Goal: Task Accomplishment & Management: Manage account settings

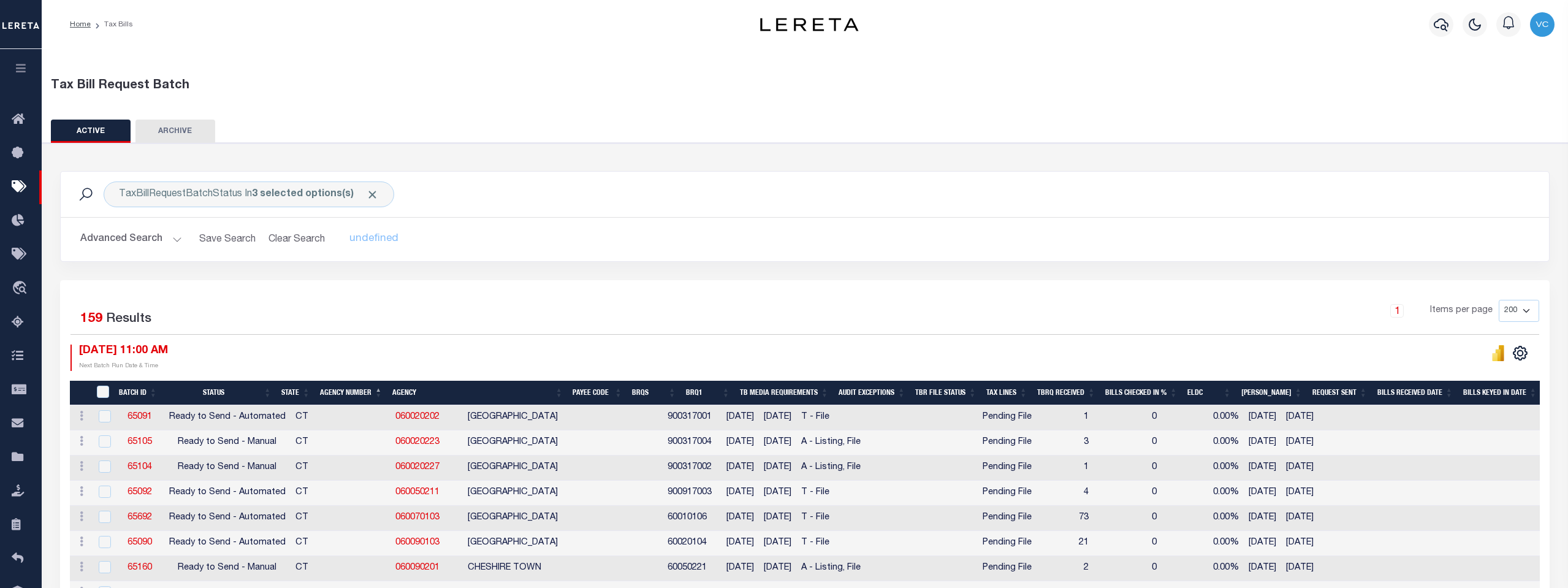
select select "200"
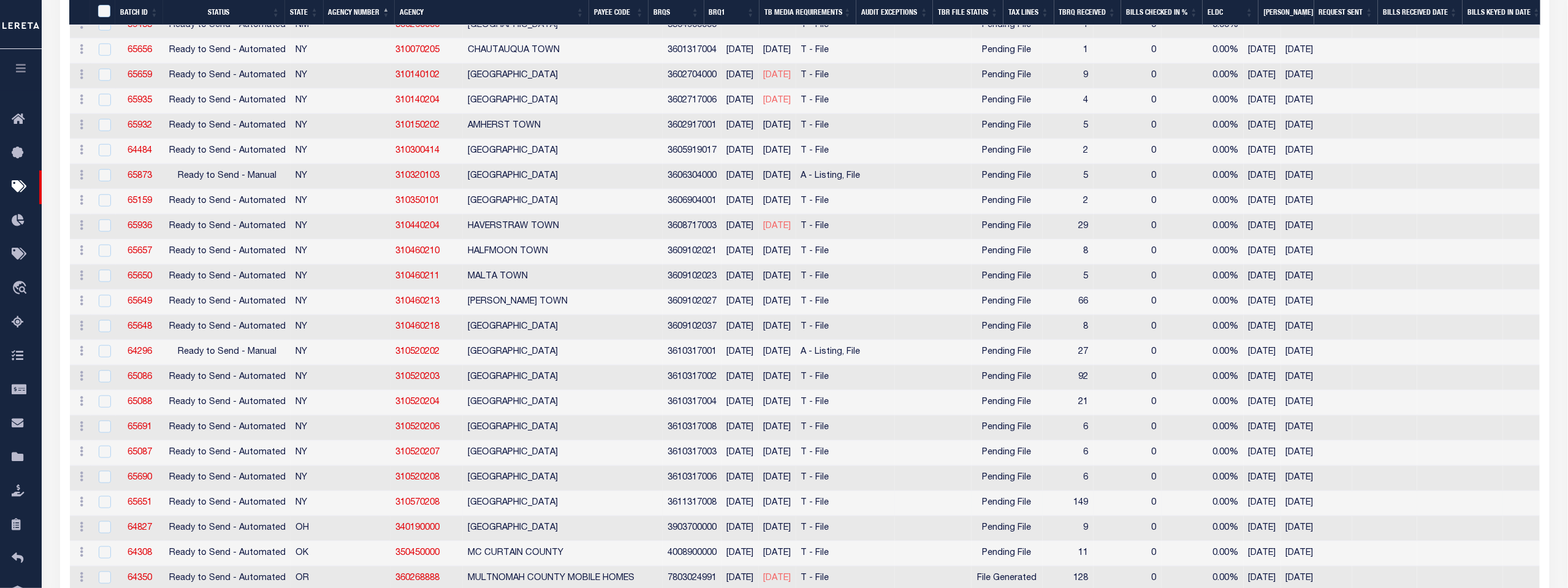
scroll to position [3068, 0]
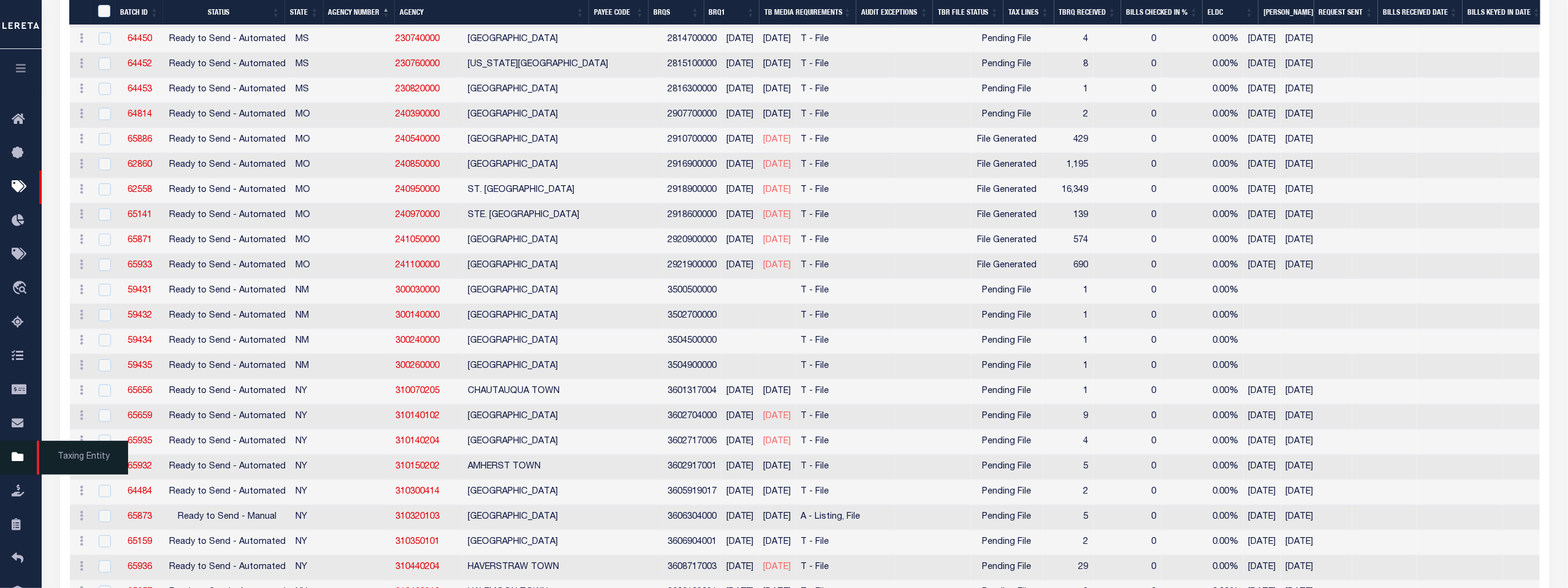
click at [14, 460] on icon at bounding box center [21, 457] width 20 height 16
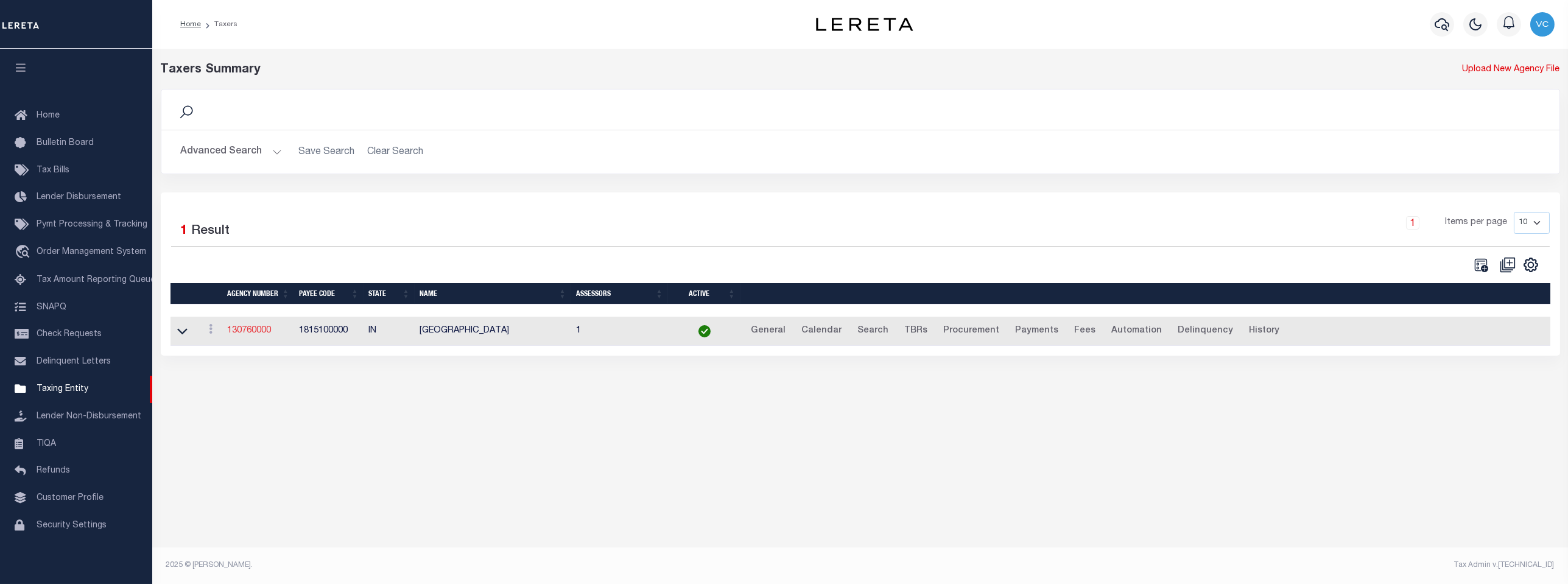
click at [259, 332] on link "130760000" at bounding box center [249, 331] width 44 height 8
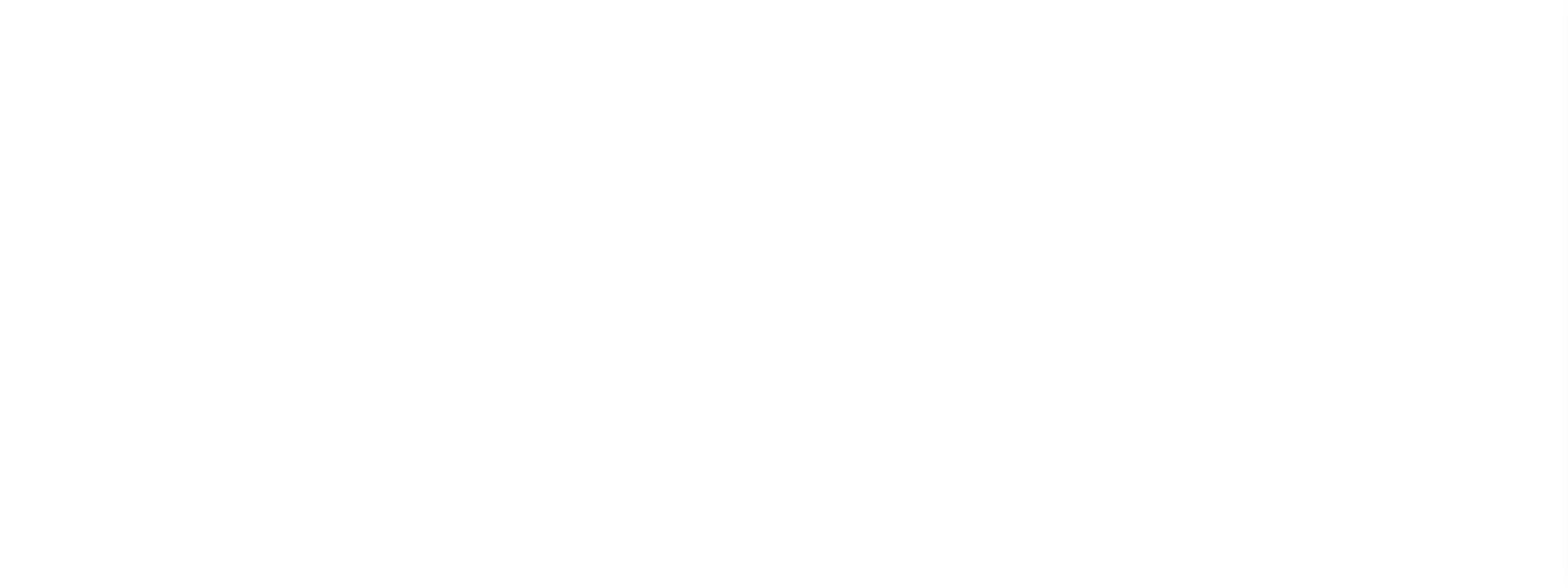
select select
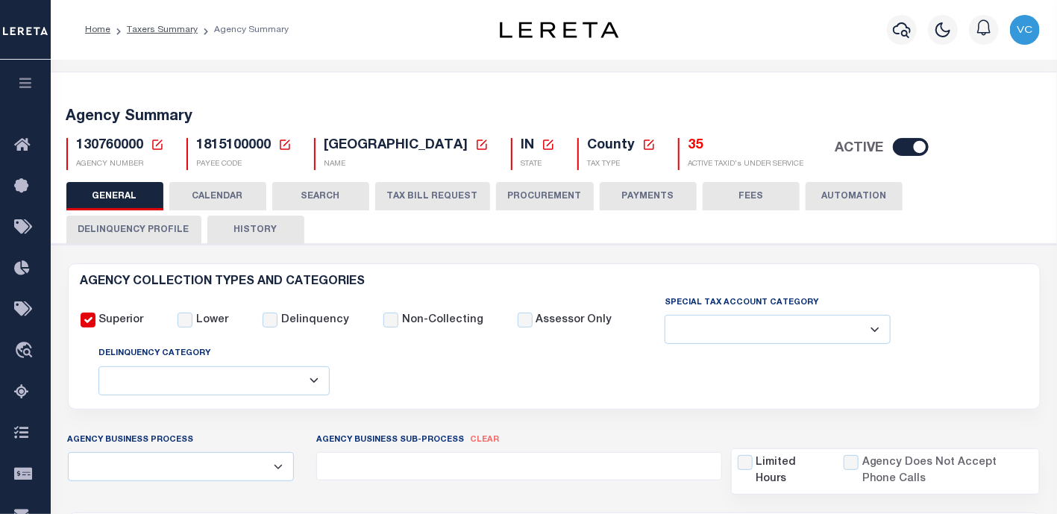
click at [154, 145] on icon at bounding box center [157, 144] width 13 height 13
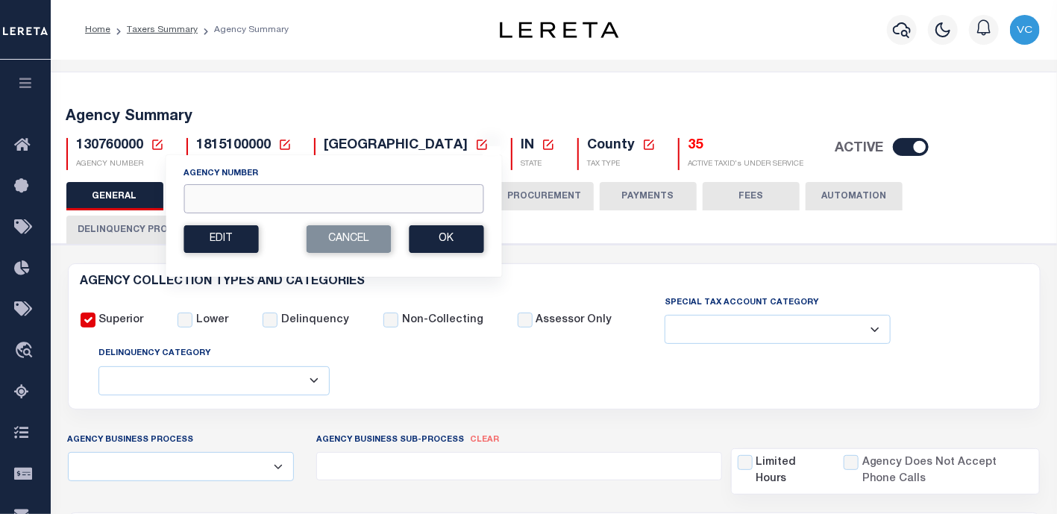
click at [186, 203] on input "Agency Number" at bounding box center [333, 198] width 300 height 29
type input "450290000"
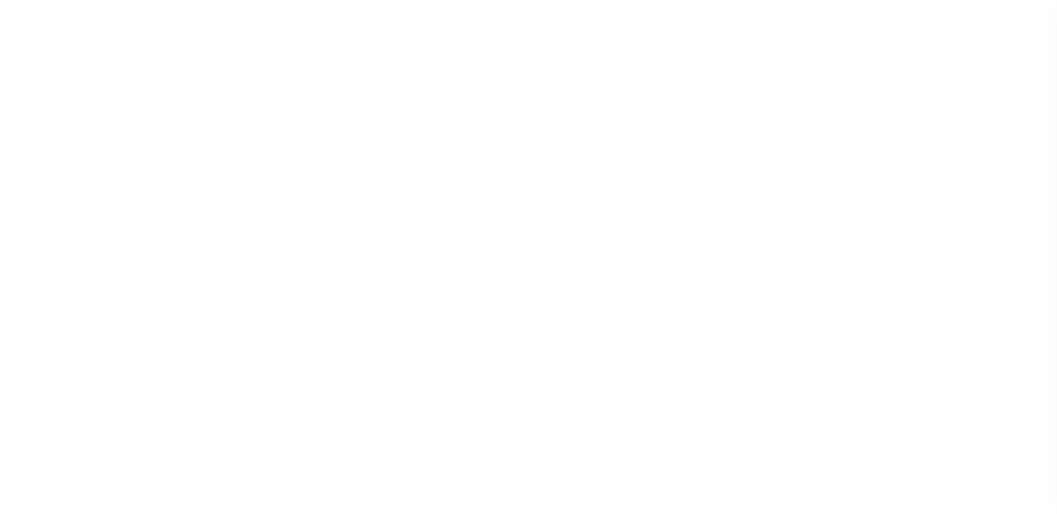
select select
checkbox input "false"
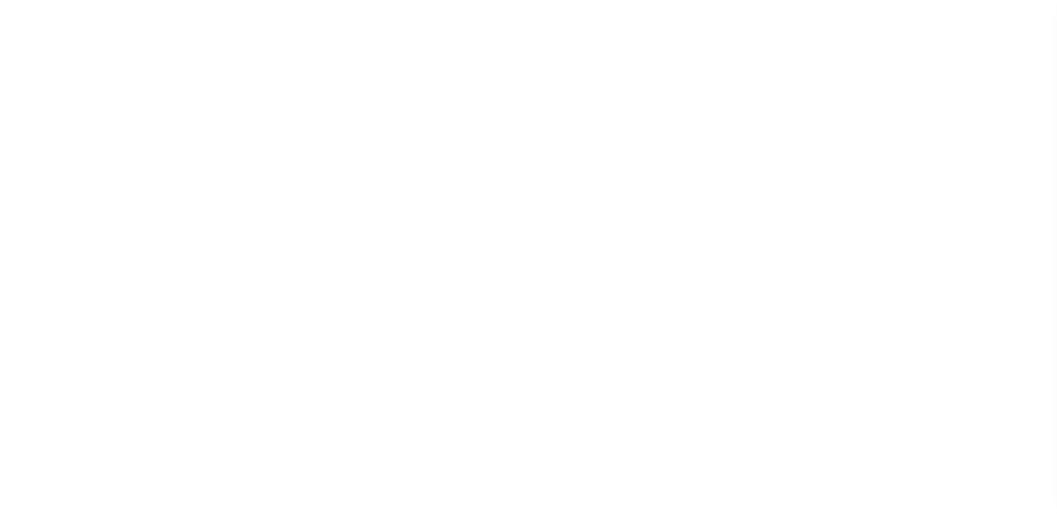
checkbox input "false"
type input "5105900000"
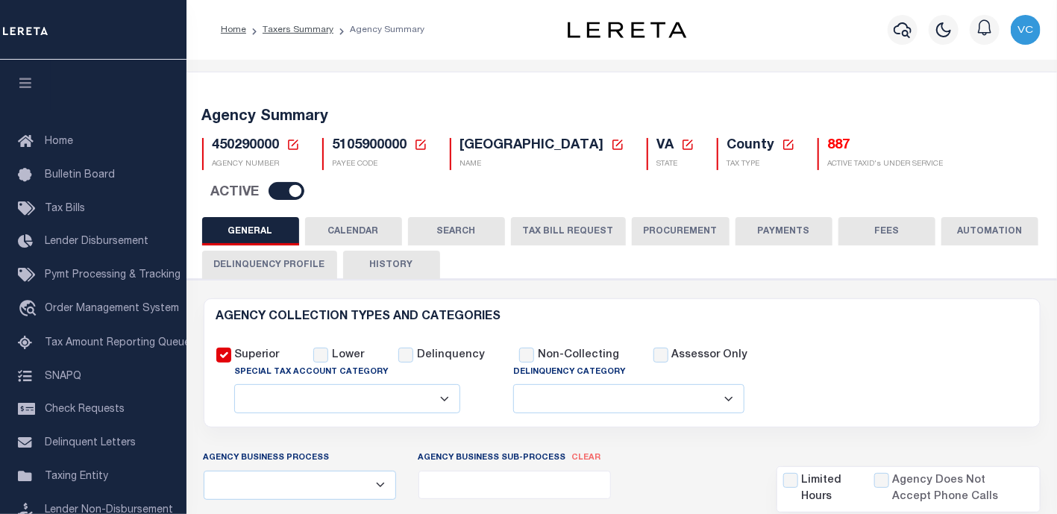
click at [551, 217] on button "TAX BILL REQUEST" at bounding box center [568, 231] width 115 height 28
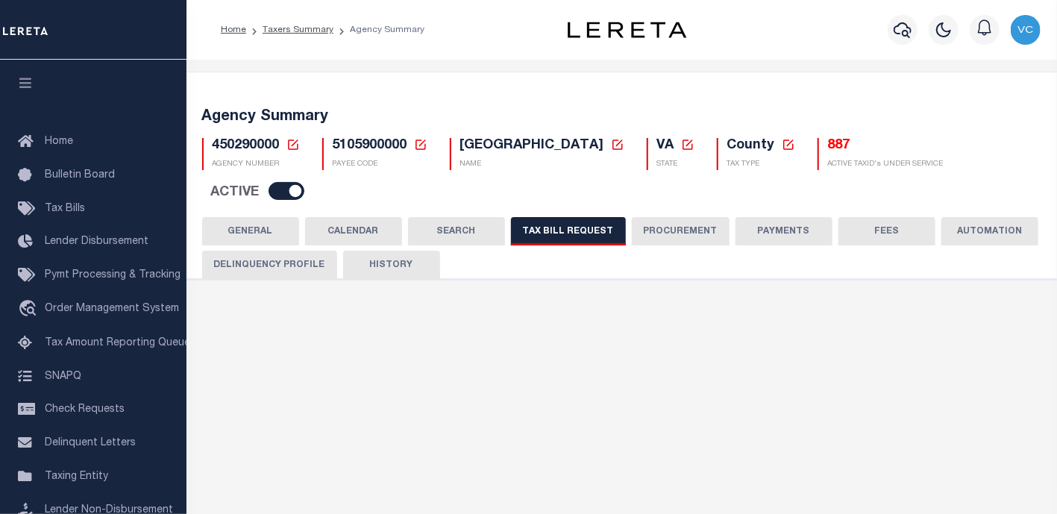
select select "28"
select select "22"
select select "true"
select select "9"
select select "1"
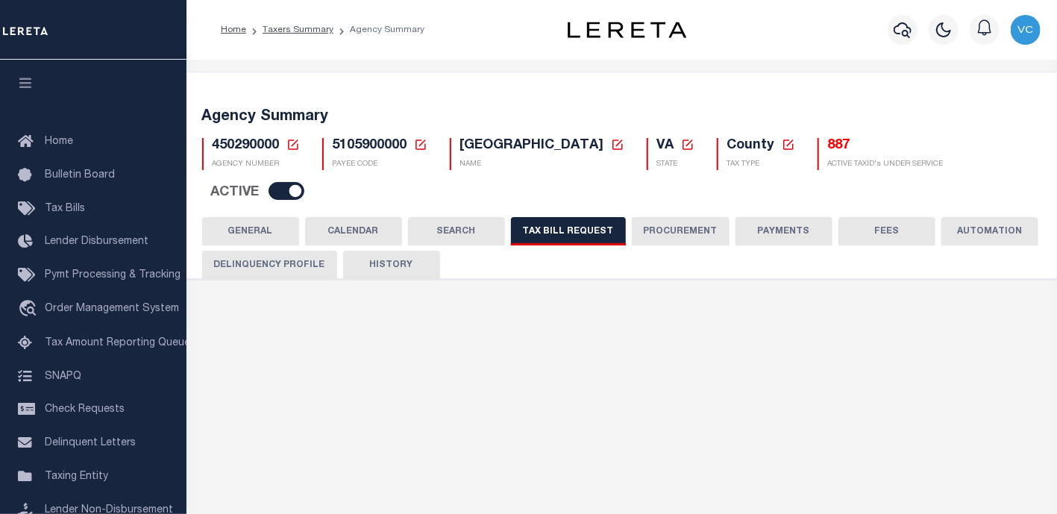
type input "930"
select select
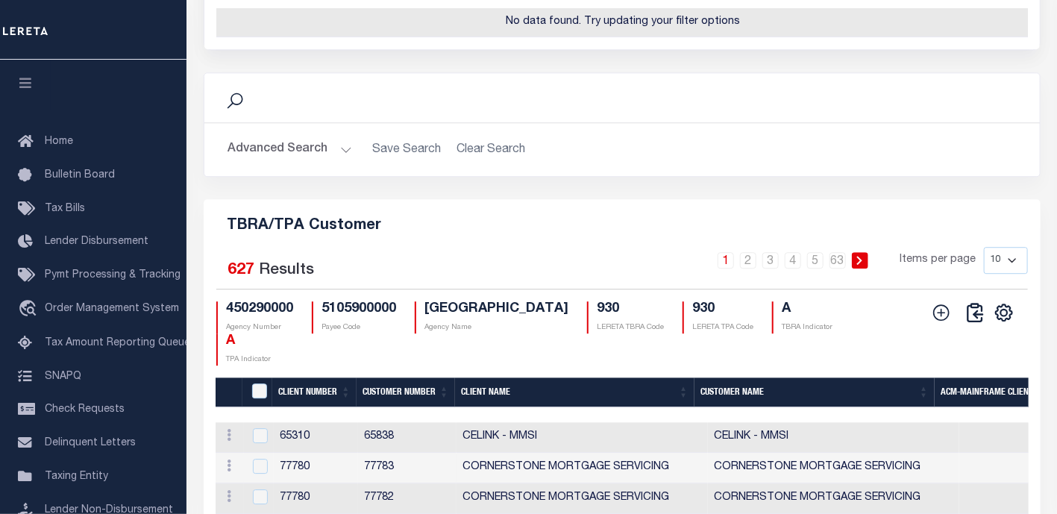
scroll to position [1905, 0]
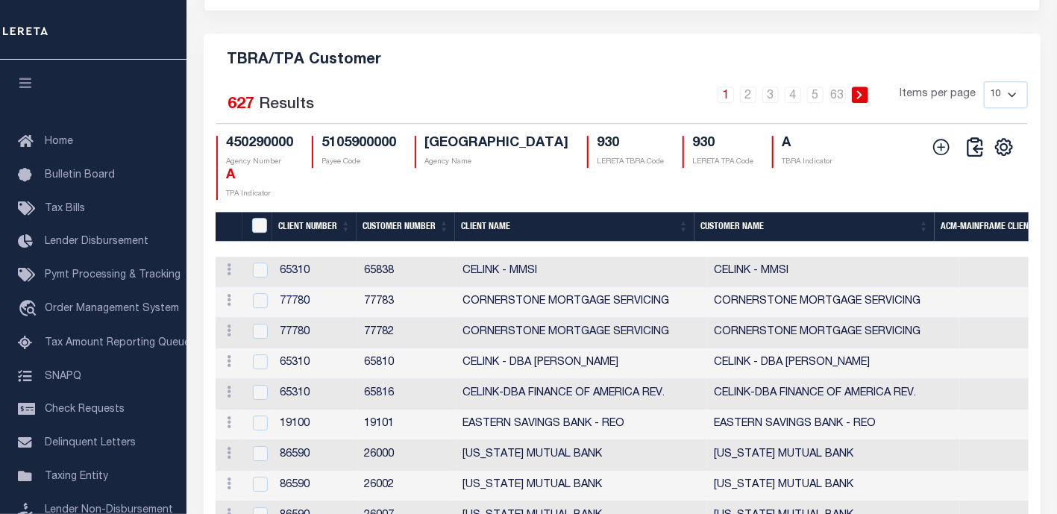
click at [309, 212] on th "Client Number" at bounding box center [314, 227] width 84 height 31
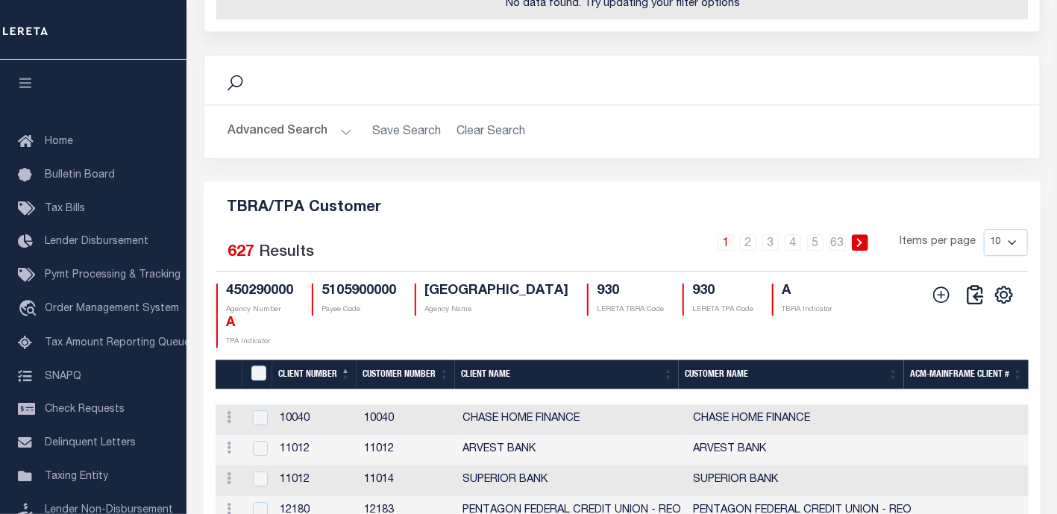
scroll to position [1841, 0]
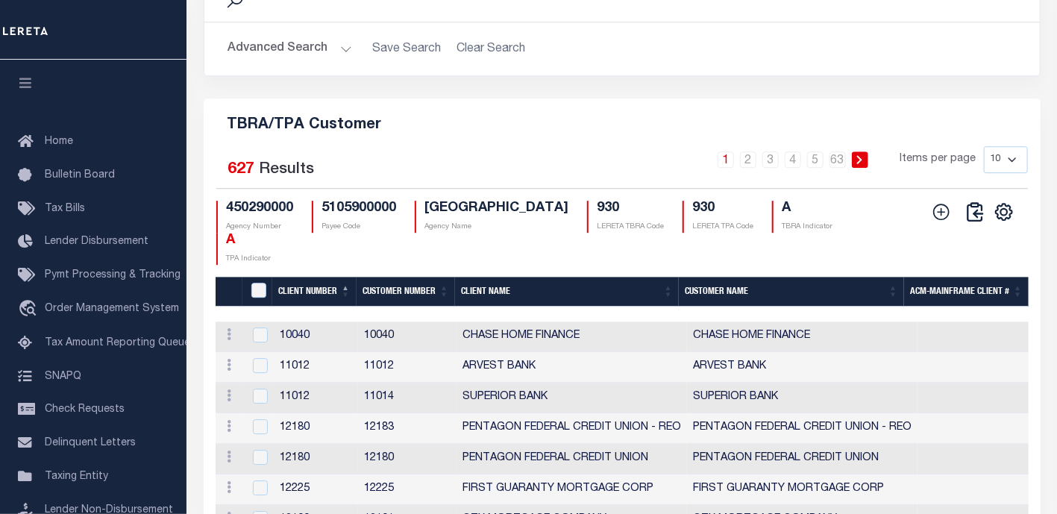
click at [476, 277] on th "Client Name" at bounding box center [567, 292] width 224 height 31
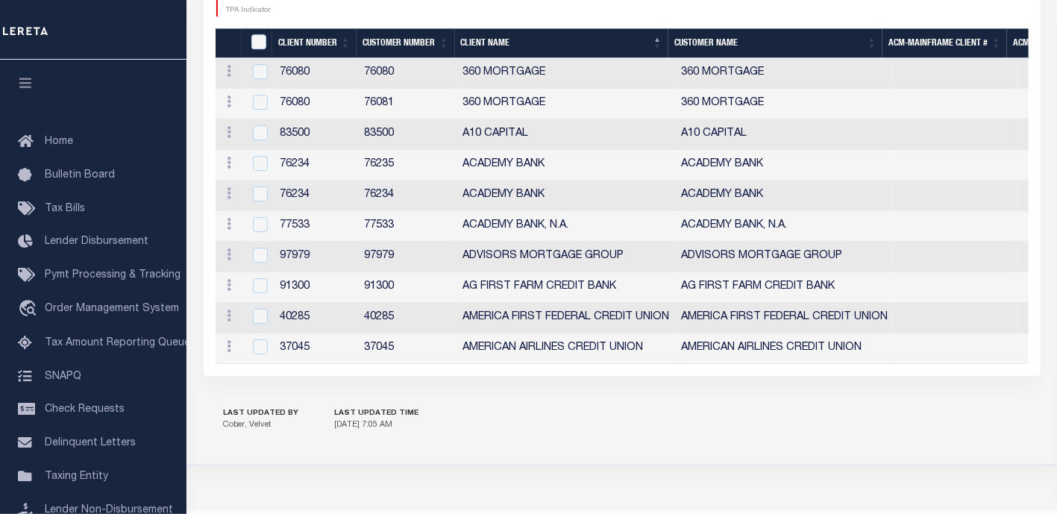
scroll to position [1923, 0]
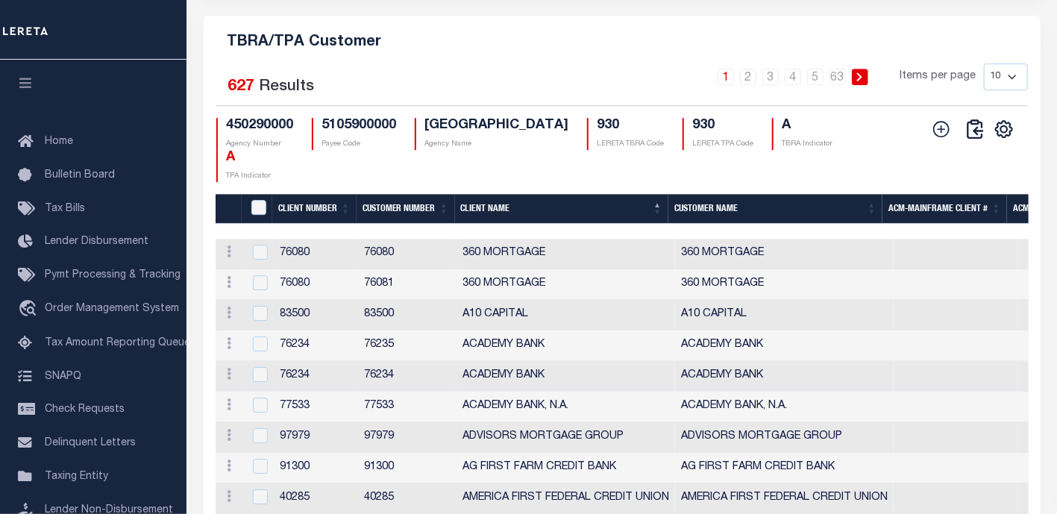
click at [1013, 63] on select "10 25 50 100" at bounding box center [1006, 76] width 44 height 27
select select "100"
click at [984, 63] on select "10 25 50 100" at bounding box center [1006, 76] width 44 height 27
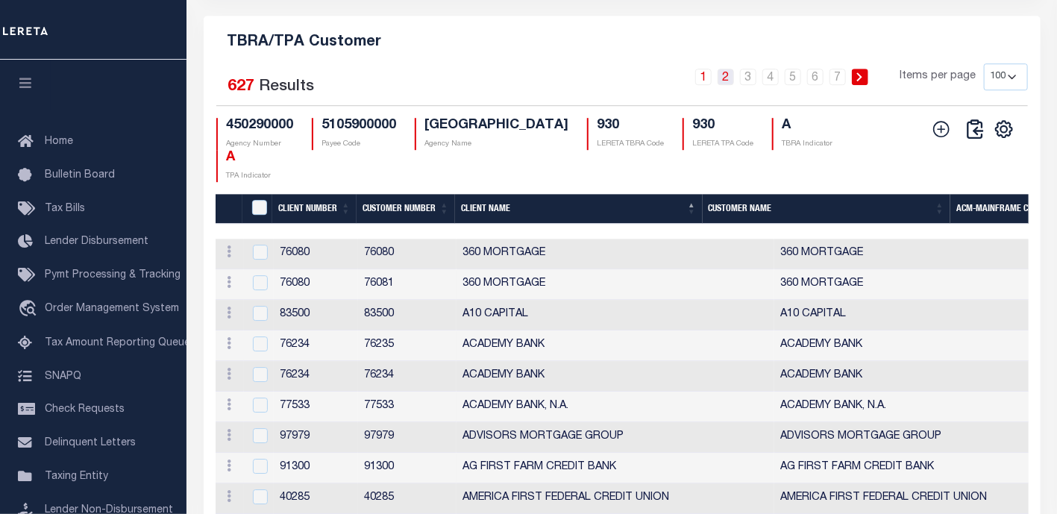
click at [730, 69] on link "2" at bounding box center [725, 77] width 16 height 16
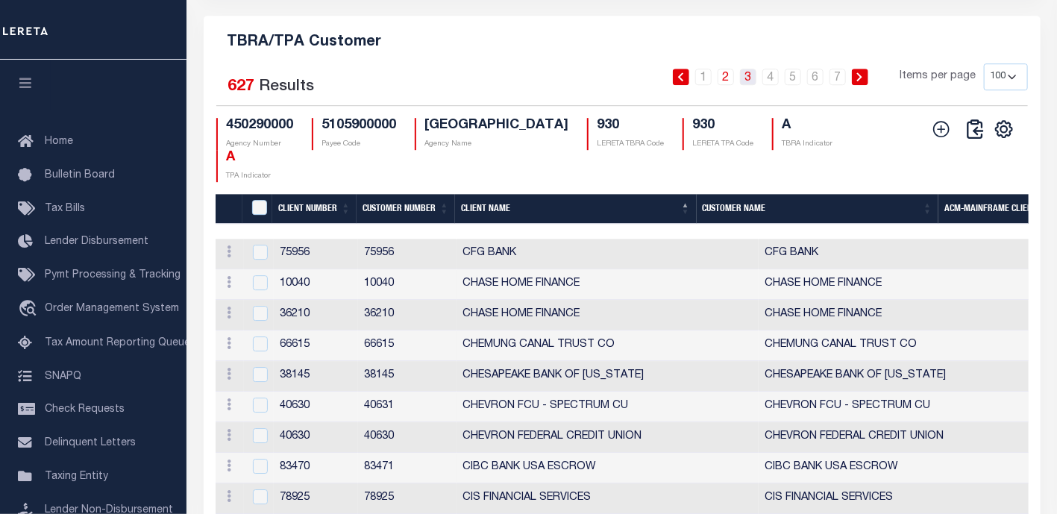
click at [750, 69] on link "3" at bounding box center [748, 77] width 16 height 16
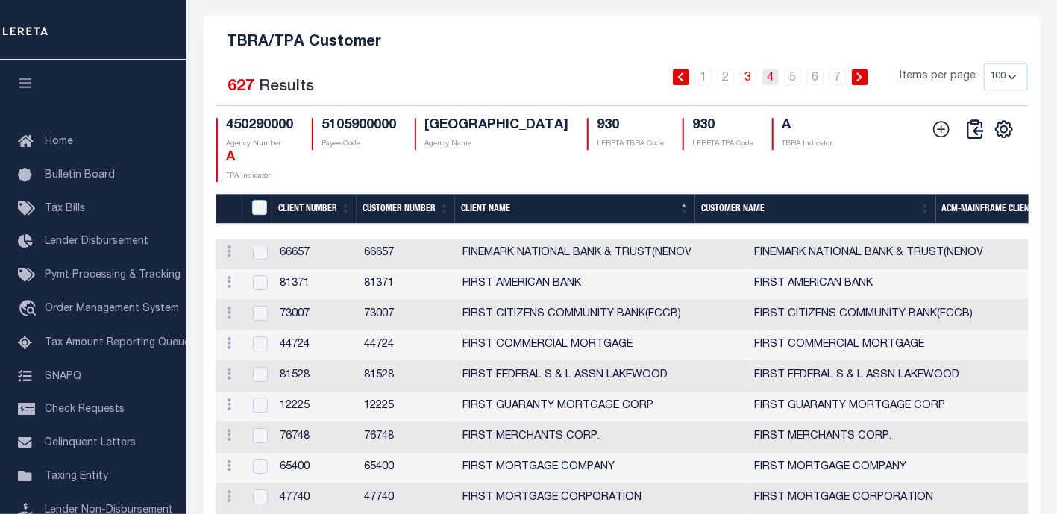
click at [771, 69] on link "4" at bounding box center [770, 77] width 16 height 16
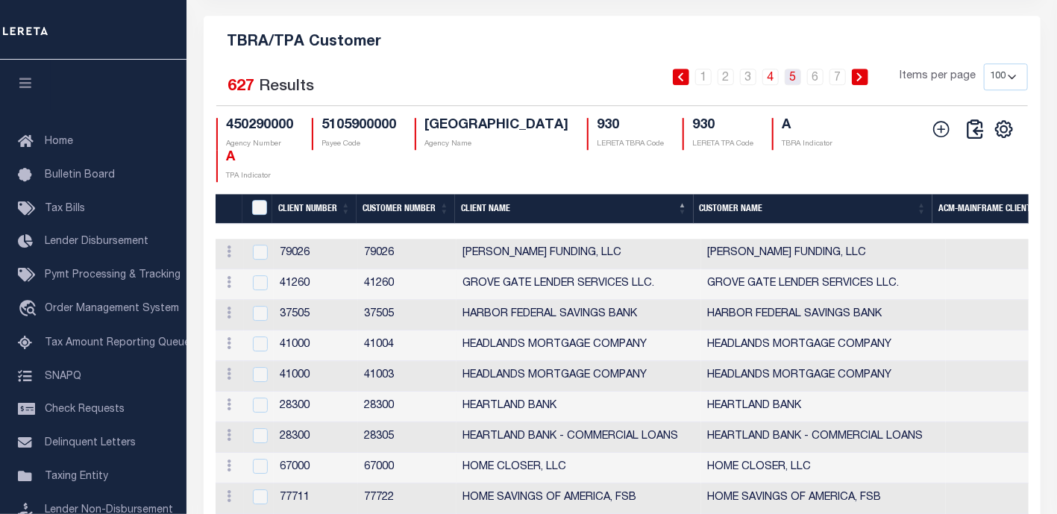
click at [793, 69] on link "5" at bounding box center [793, 77] width 16 height 16
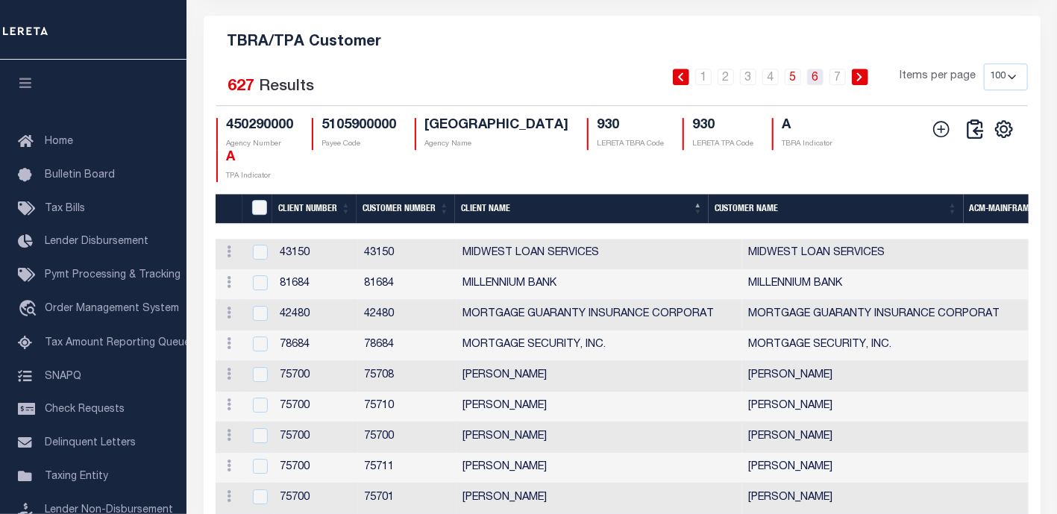
click at [820, 69] on link "6" at bounding box center [815, 77] width 16 height 16
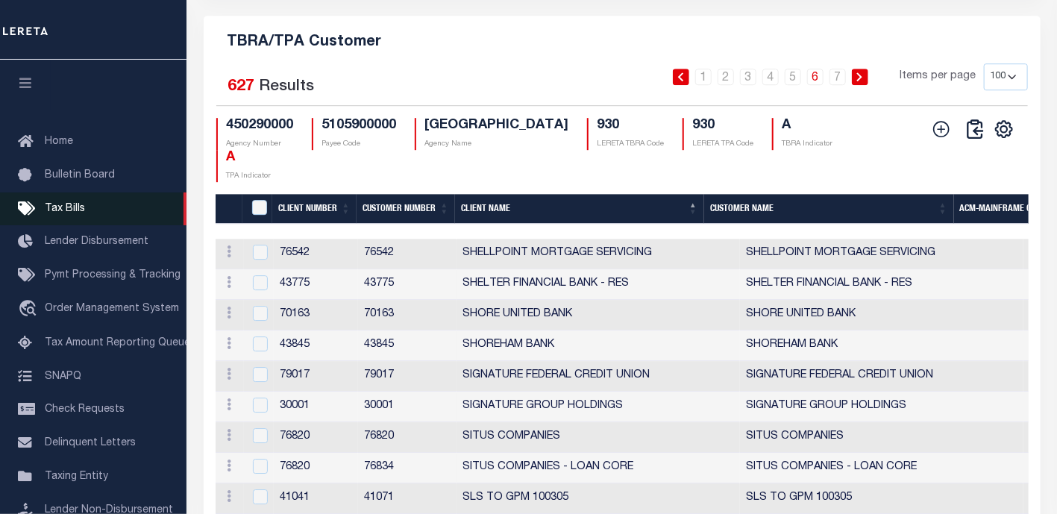
click at [51, 210] on span "Tax Bills" at bounding box center [65, 209] width 40 height 10
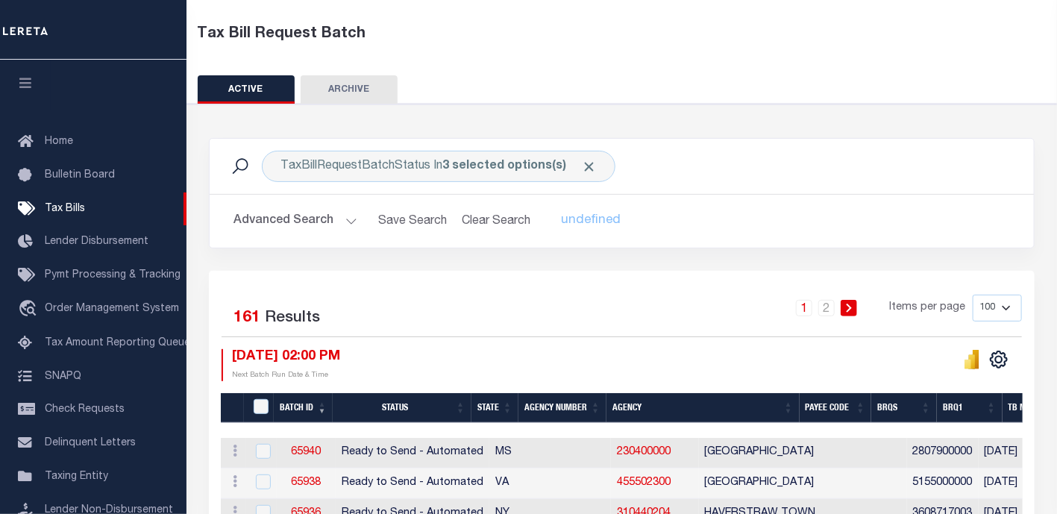
scroll to position [83, 0]
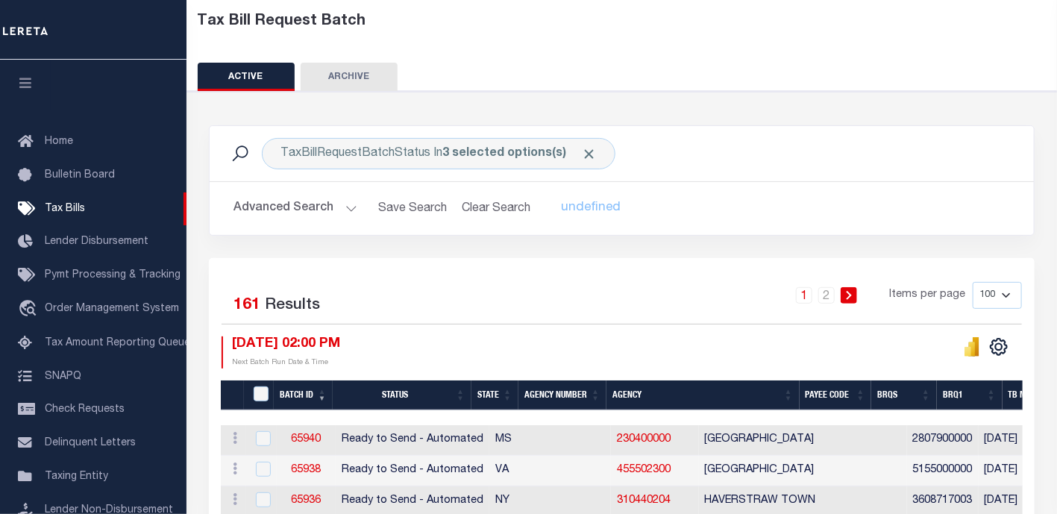
click at [565, 389] on th "Agency Number" at bounding box center [562, 395] width 88 height 31
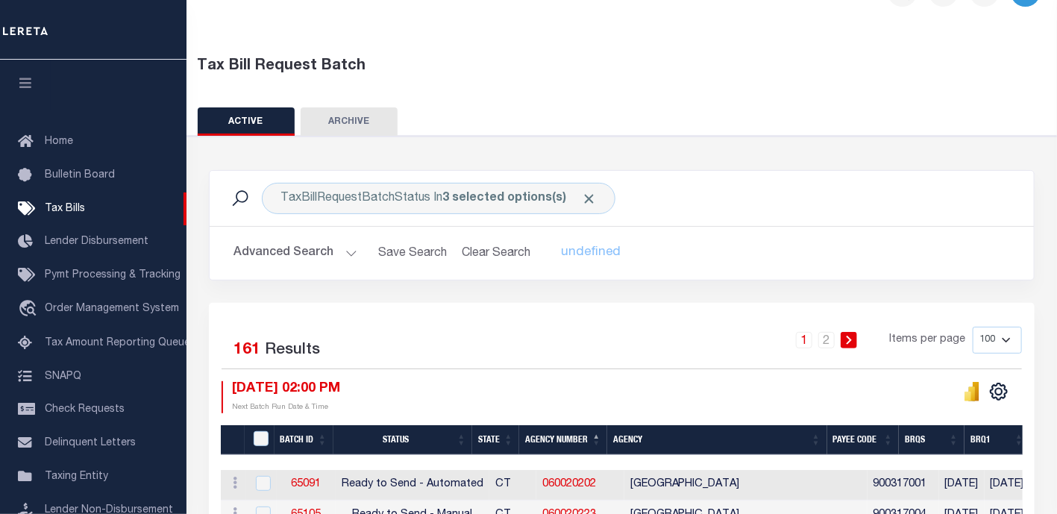
scroll to position [0, 0]
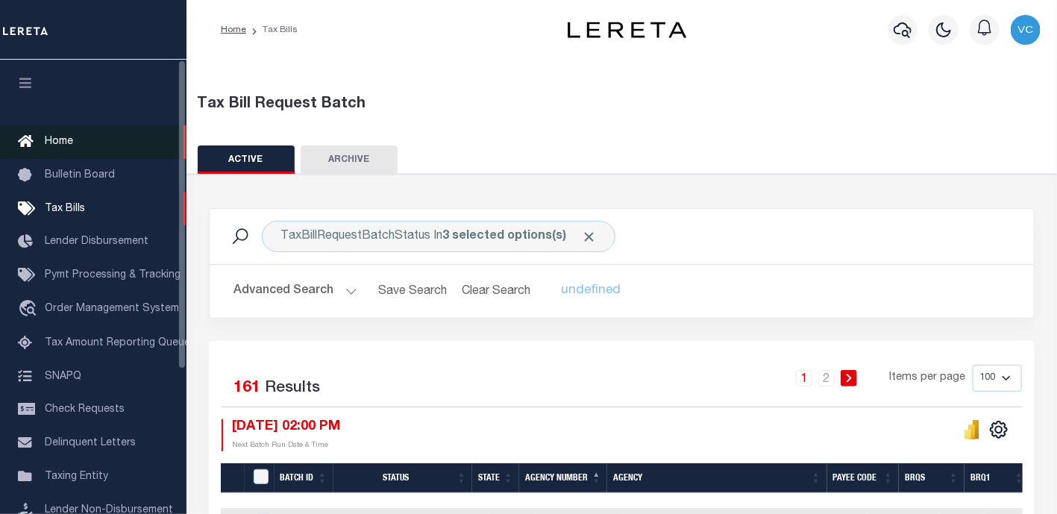
click at [58, 142] on span "Home" at bounding box center [59, 141] width 28 height 10
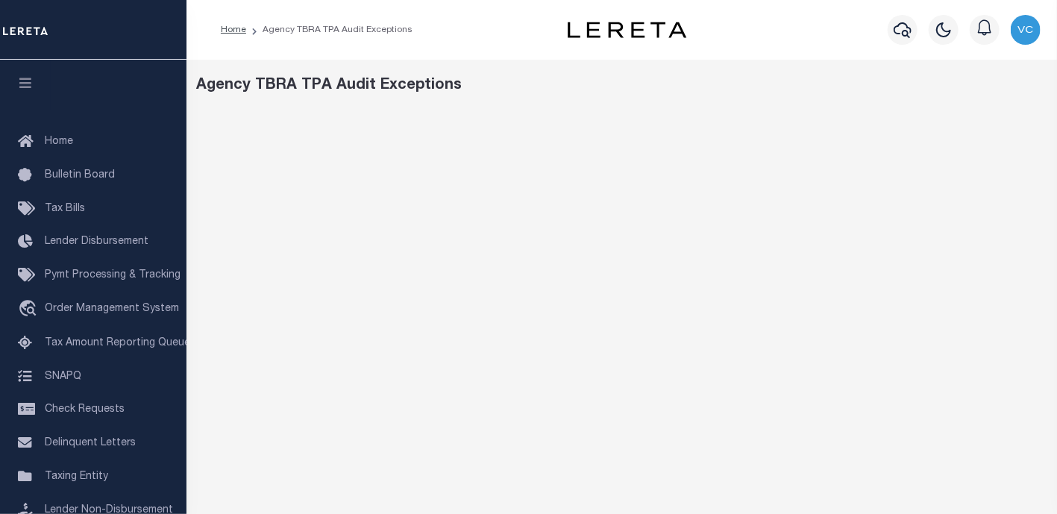
click at [592, 92] on div "Agency TBRA TPA Audit Exceptions" at bounding box center [622, 86] width 850 height 22
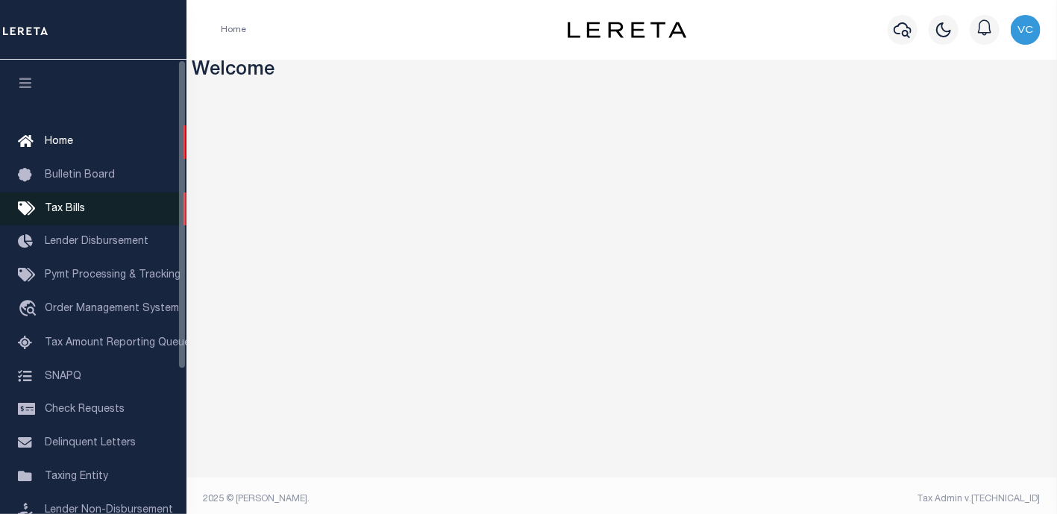
click at [74, 207] on span "Tax Bills" at bounding box center [65, 209] width 40 height 10
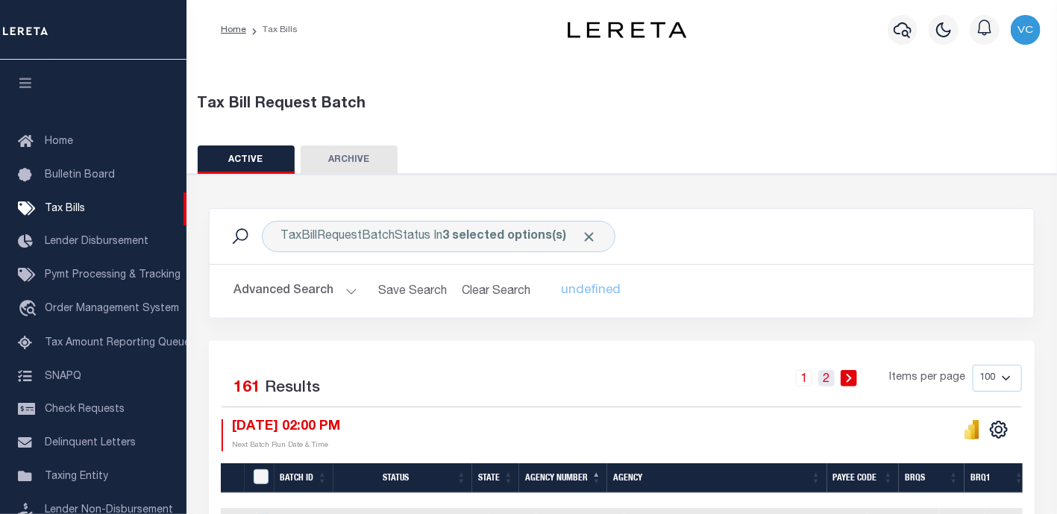
click at [833, 378] on link "2" at bounding box center [826, 378] width 16 height 16
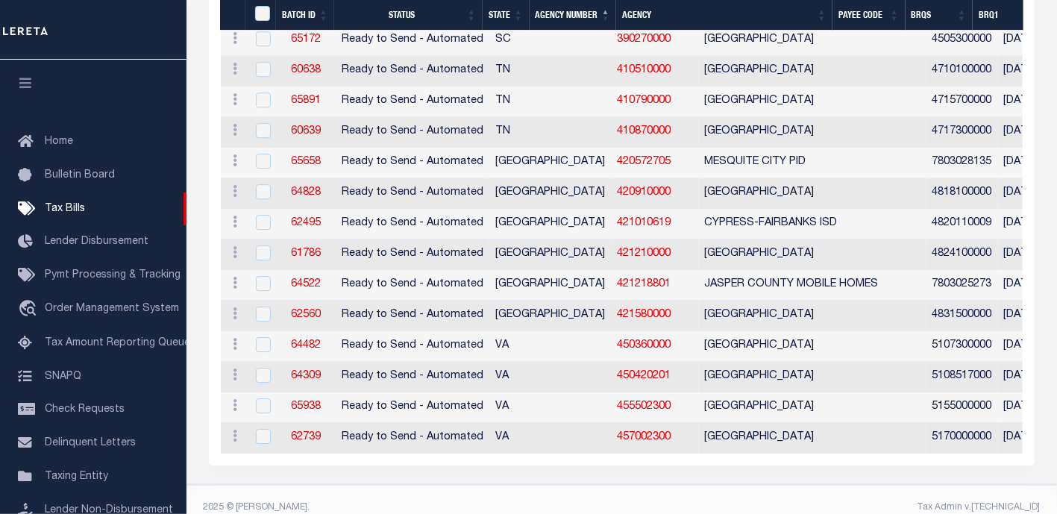
scroll to position [1905, 0]
click at [70, 478] on span "Taxing Entity" at bounding box center [76, 476] width 63 height 10
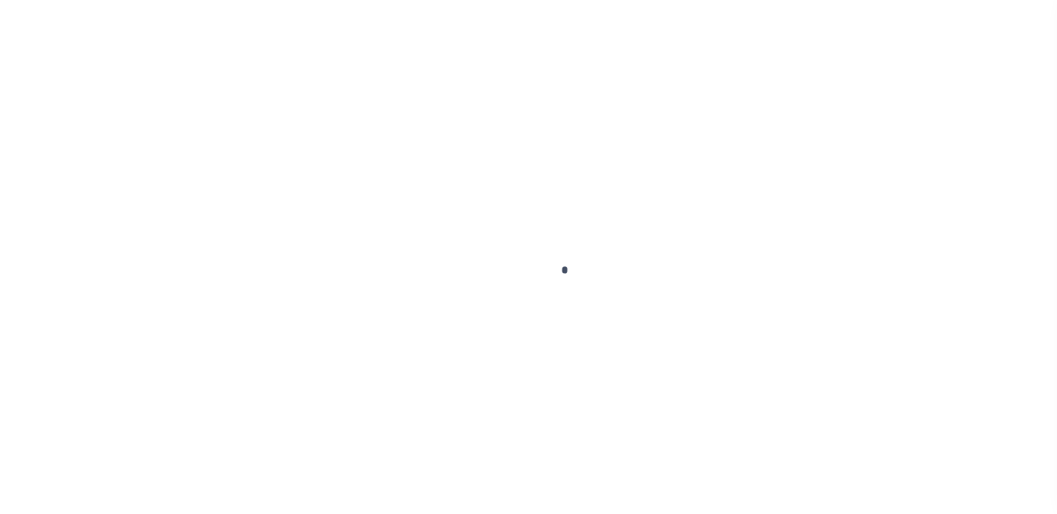
scroll to position [213, 0]
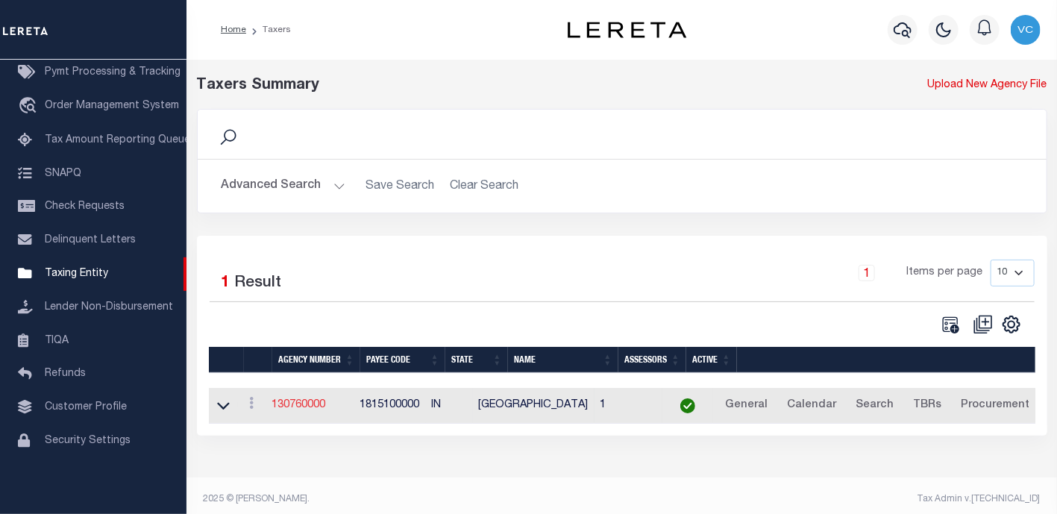
click at [324, 406] on link "130760000" at bounding box center [299, 405] width 54 height 10
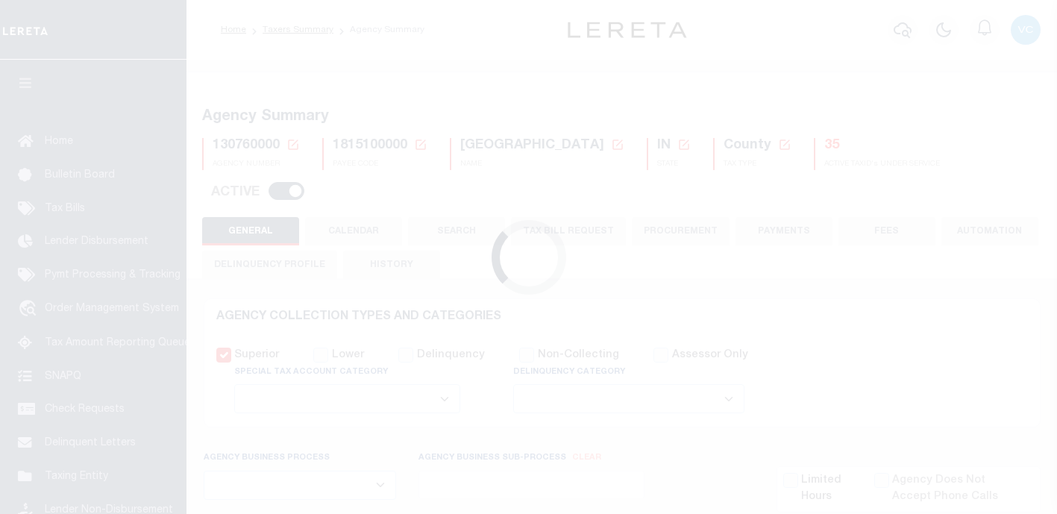
select select
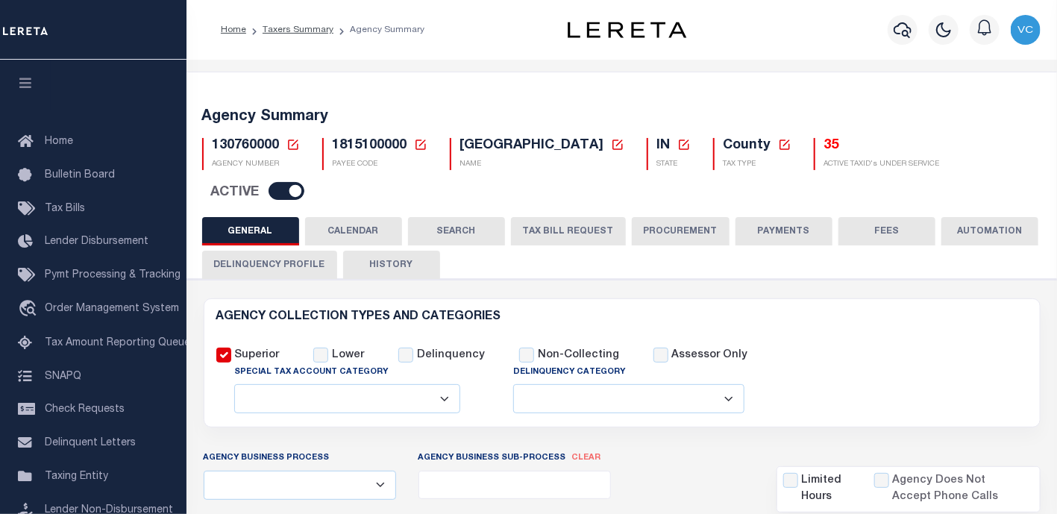
click at [292, 142] on icon at bounding box center [293, 144] width 10 height 10
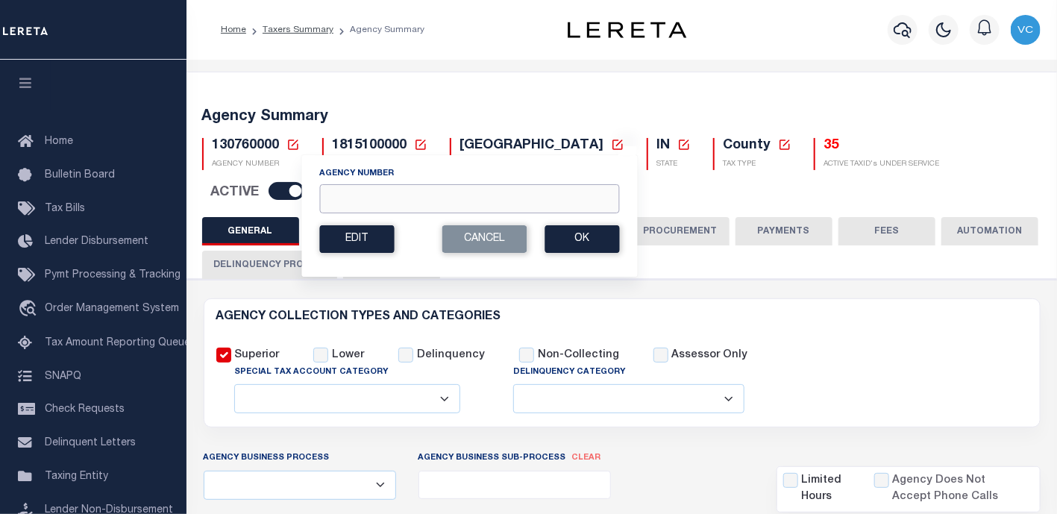
click at [330, 192] on input "Agency Number" at bounding box center [469, 198] width 300 height 29
type input "450290000"
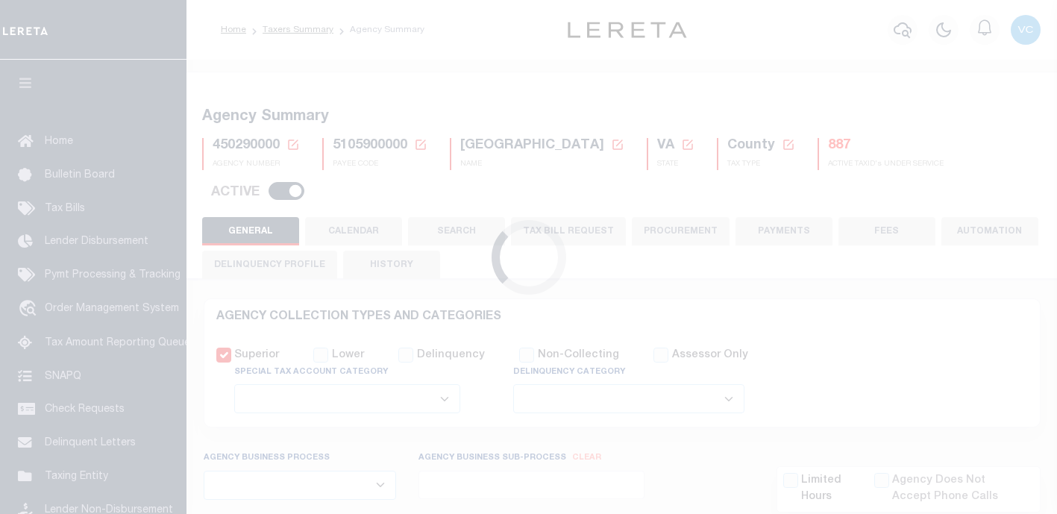
select select
click at [563, 217] on button "TAX BILL REQUEST" at bounding box center [568, 231] width 115 height 28
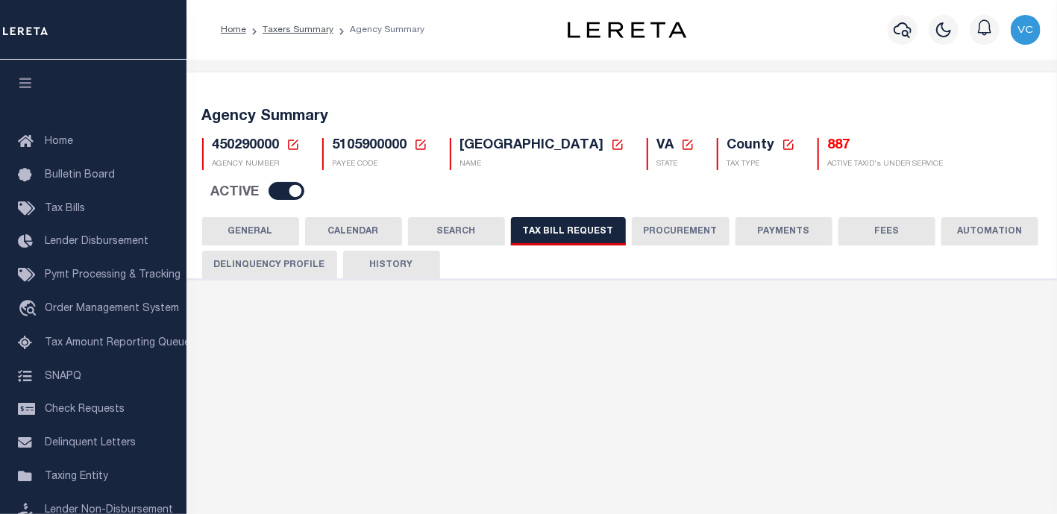
select select "100"
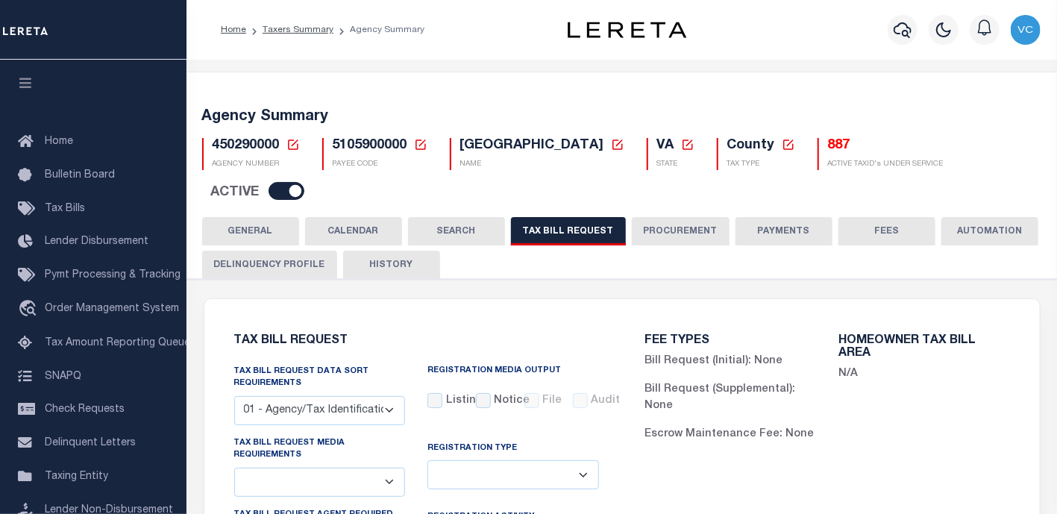
select select "28"
select select "22"
select select "true"
select select "9"
select select "1"
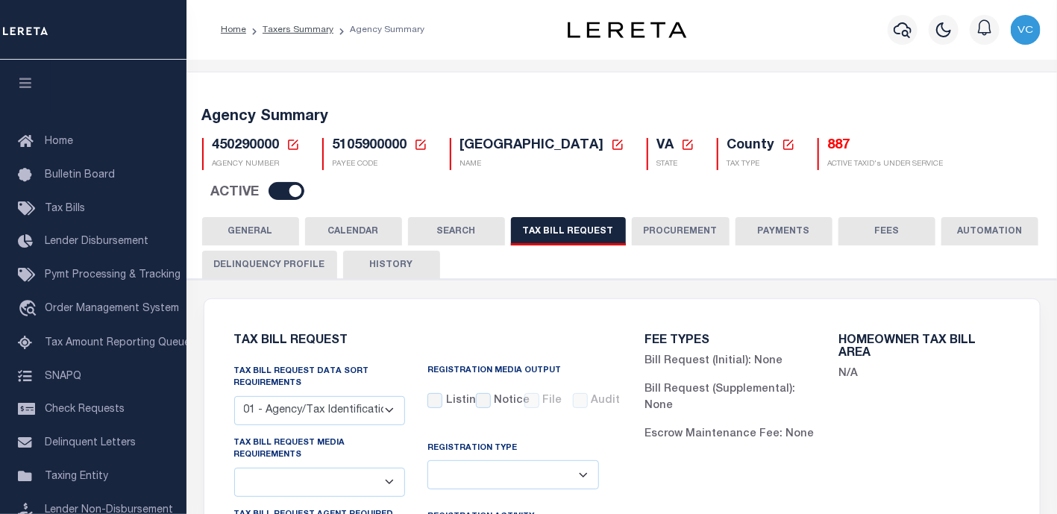
type input "930"
select select
select select "100"
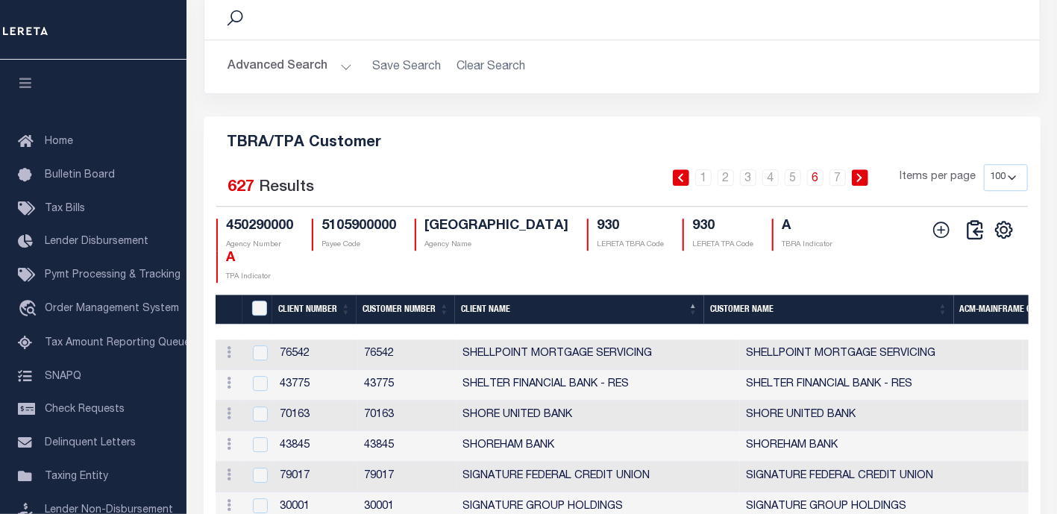
scroll to position [1905, 0]
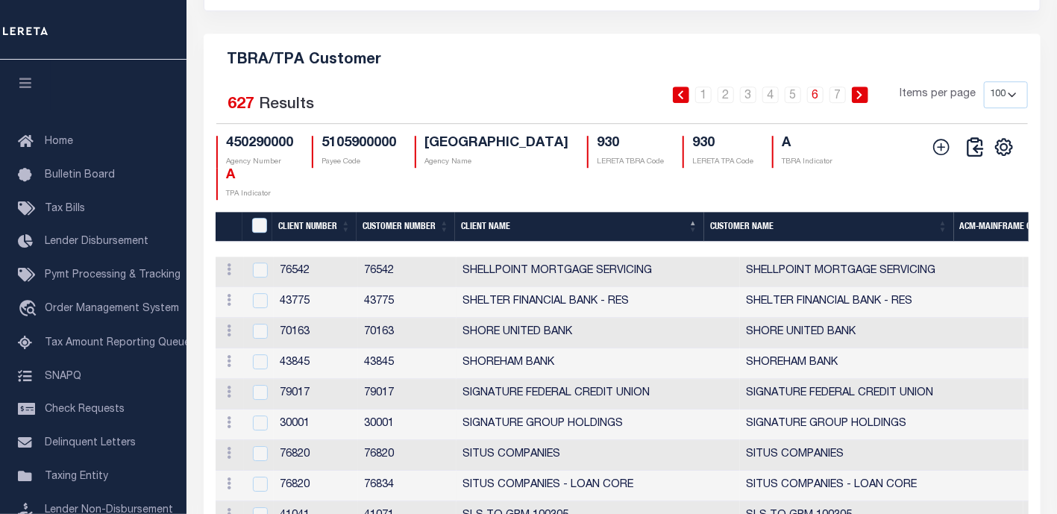
click at [485, 212] on th "Client Name" at bounding box center [579, 227] width 249 height 31
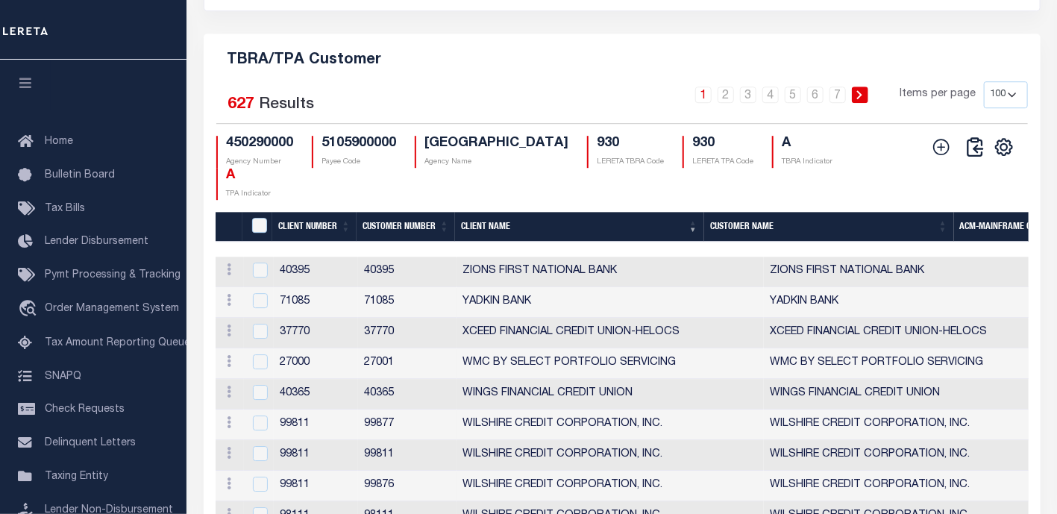
scroll to position [1988, 0]
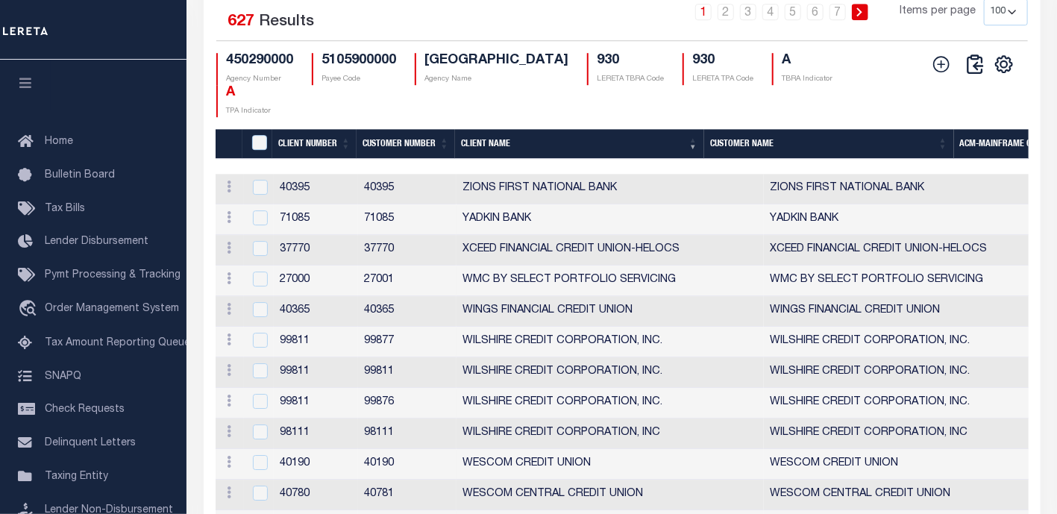
click at [471, 129] on th "Client Name" at bounding box center [579, 144] width 249 height 31
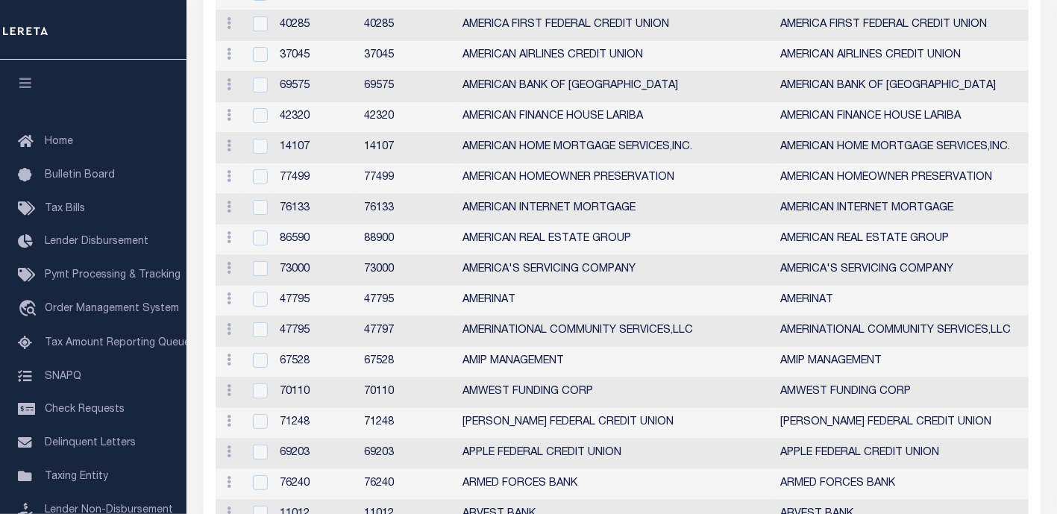
scroll to position [1674, 0]
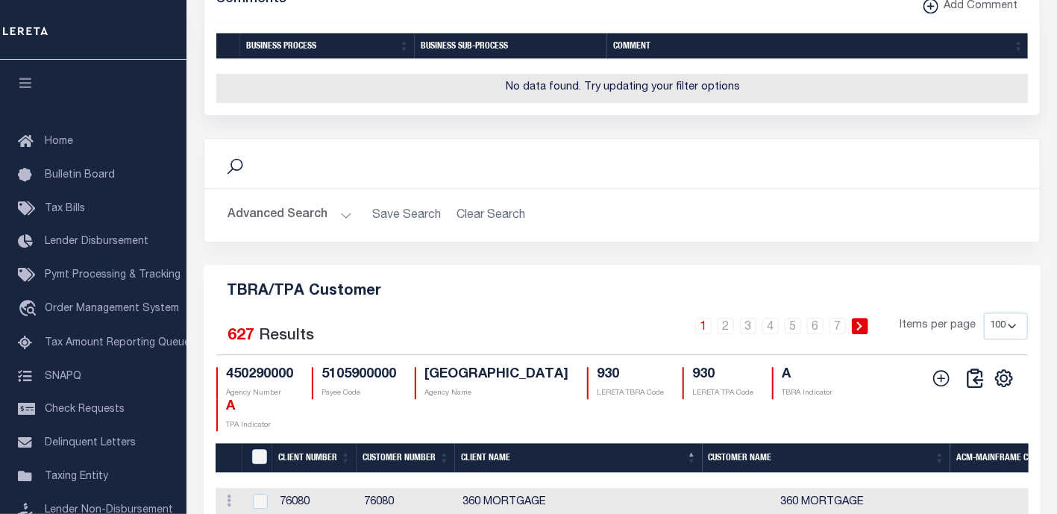
click at [1012, 312] on select "10 25 50 100" at bounding box center [1006, 325] width 44 height 27
click at [984, 312] on select "10 25 50 100" at bounding box center [1006, 325] width 44 height 27
click at [729, 318] on link "2" at bounding box center [725, 326] width 16 height 16
click at [752, 318] on link "3" at bounding box center [748, 326] width 16 height 16
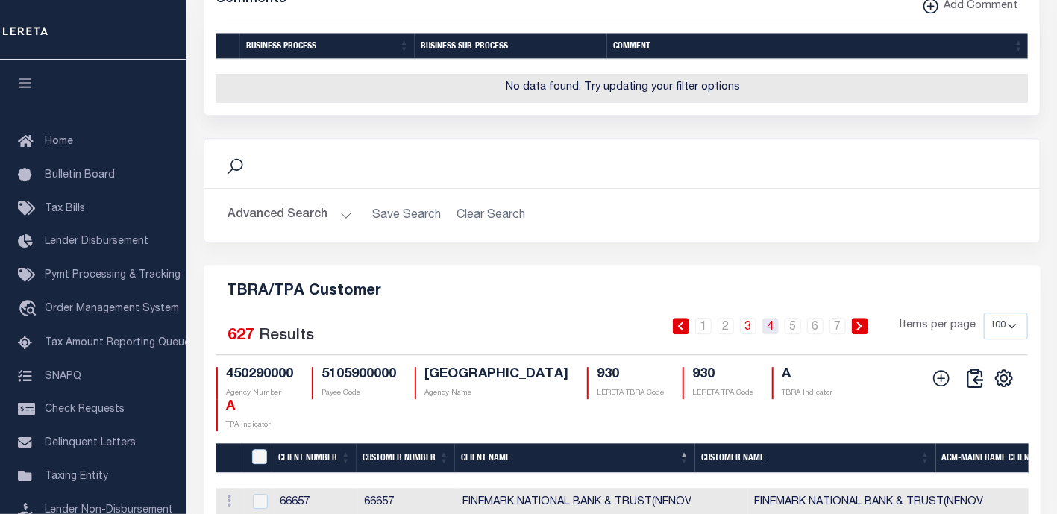
click at [773, 318] on link "4" at bounding box center [770, 326] width 16 height 16
click at [791, 318] on link "5" at bounding box center [793, 326] width 16 height 16
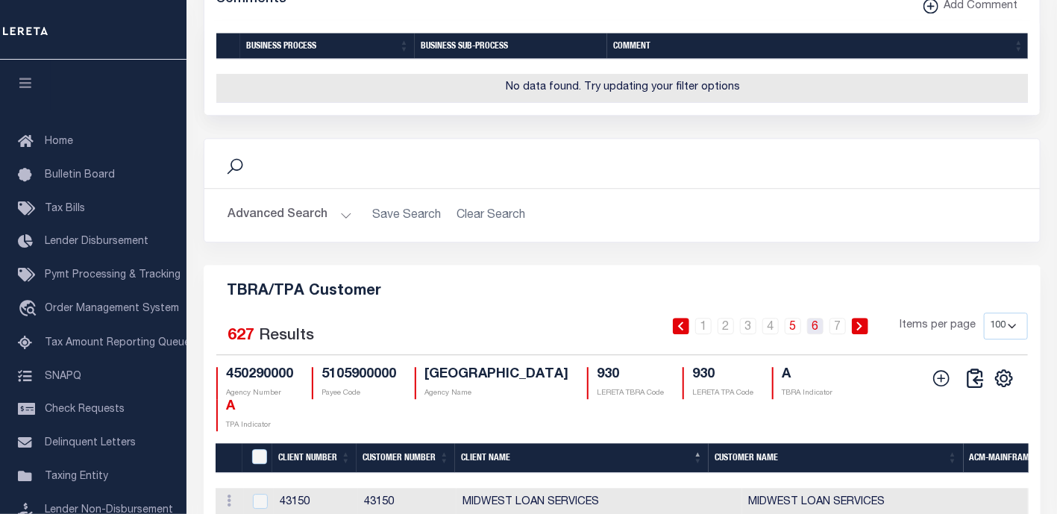
click at [813, 318] on link "6" at bounding box center [815, 326] width 16 height 16
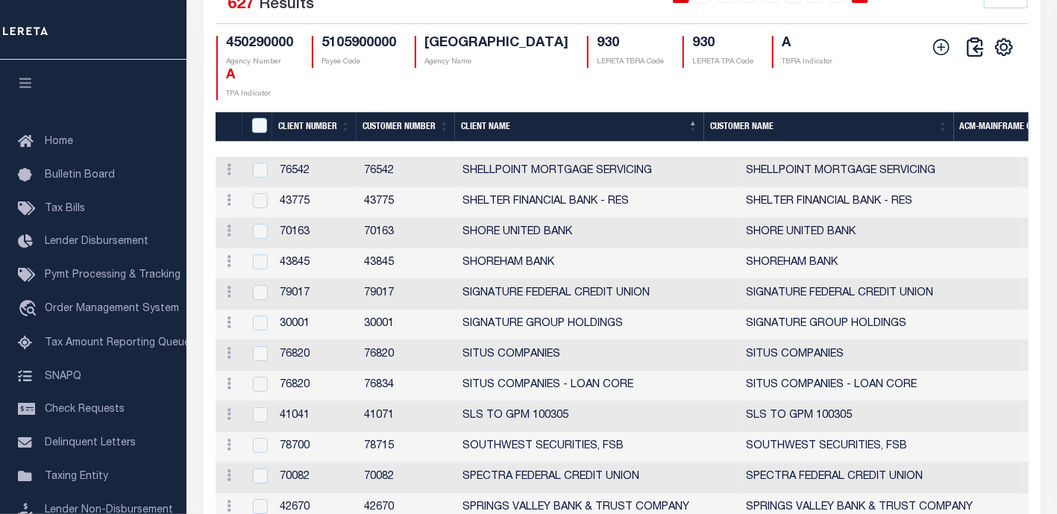
scroll to position [1757, 0]
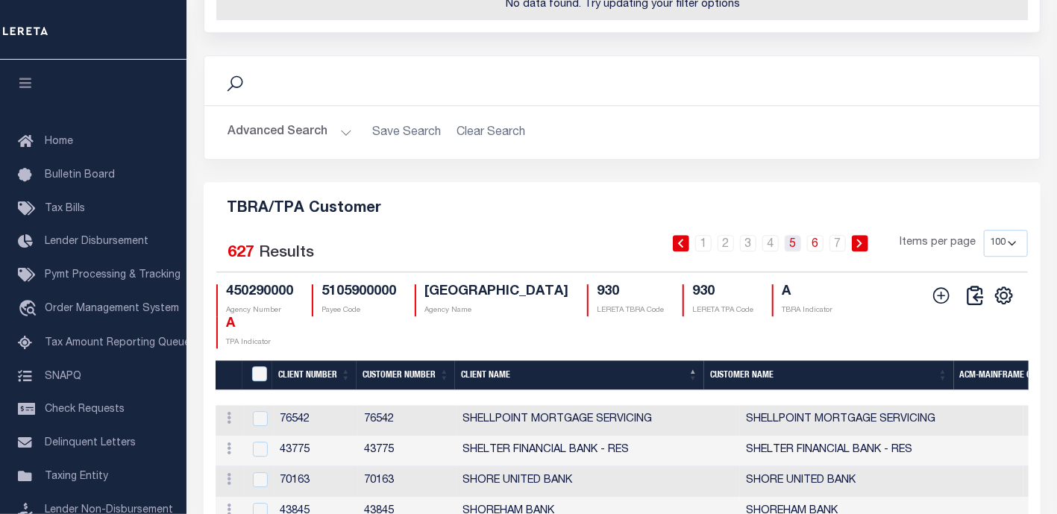
click at [796, 235] on link "5" at bounding box center [793, 243] width 16 height 16
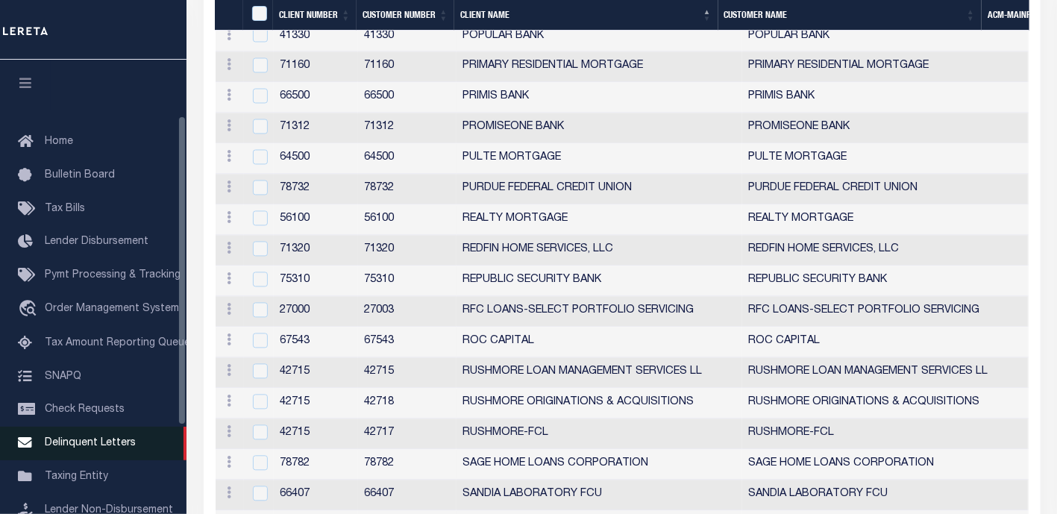
scroll to position [83, 0]
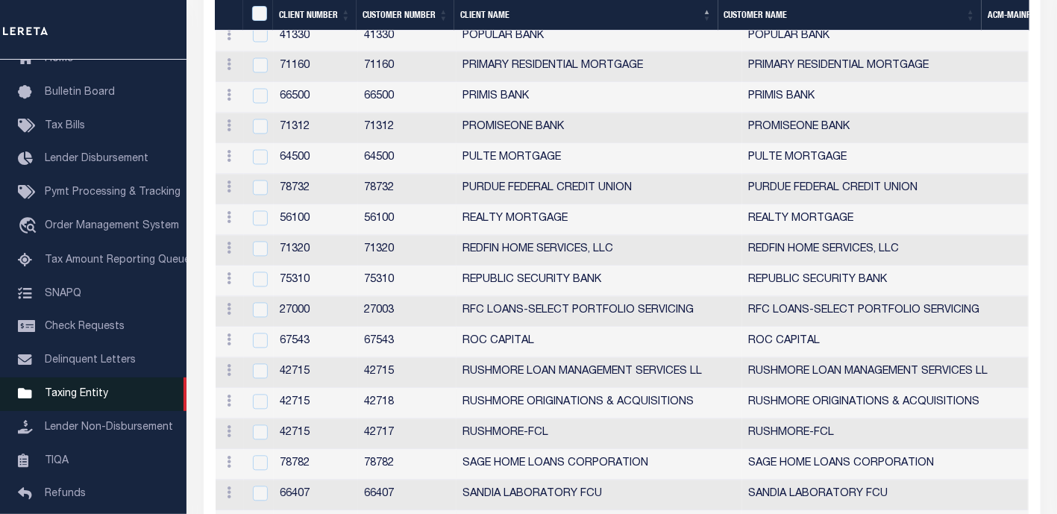
click at [74, 398] on span "Taxing Entity" at bounding box center [76, 394] width 63 height 10
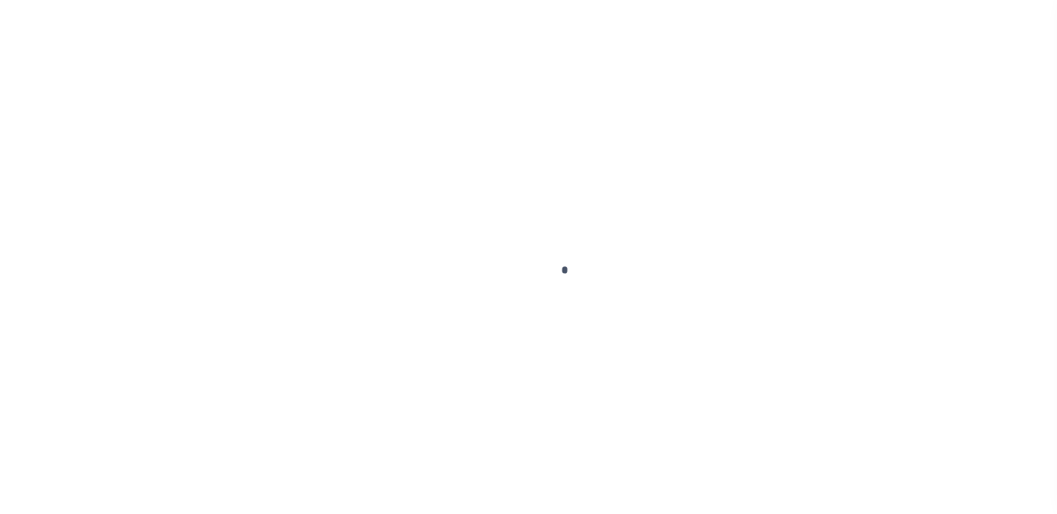
scroll to position [213, 0]
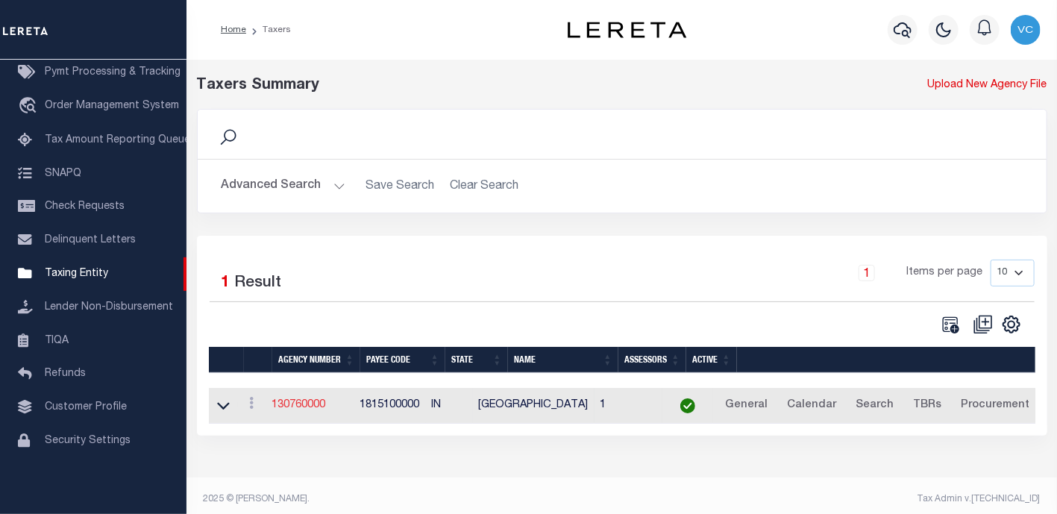
click at [307, 405] on link "130760000" at bounding box center [299, 405] width 54 height 10
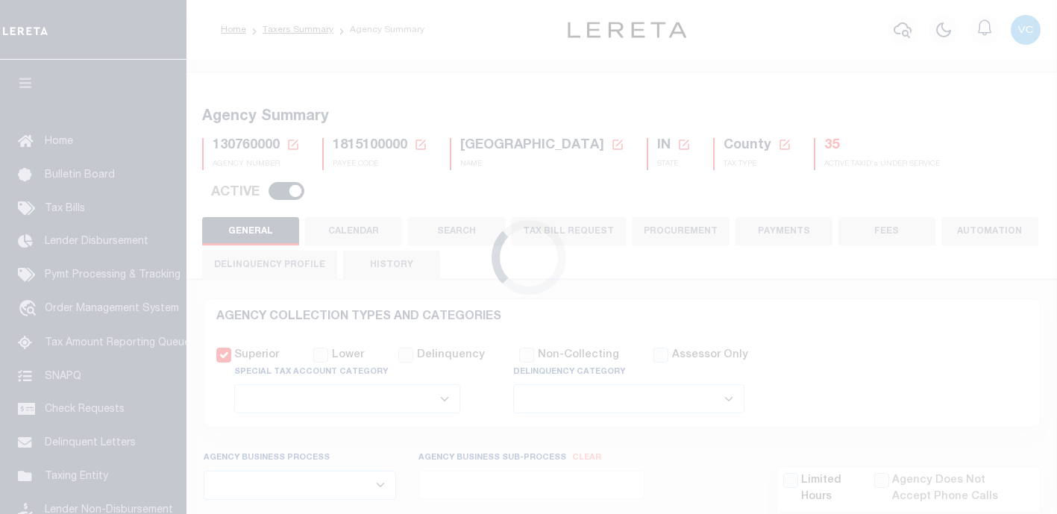
select select
click at [296, 145] on icon at bounding box center [293, 144] width 10 height 10
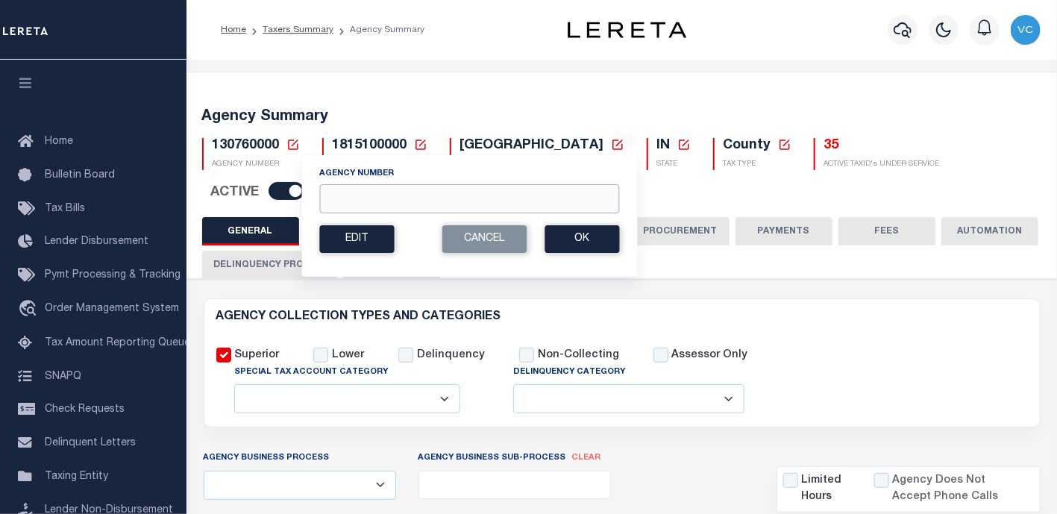
click at [340, 199] on input "Agency Number" at bounding box center [469, 198] width 300 height 29
type input "450290000"
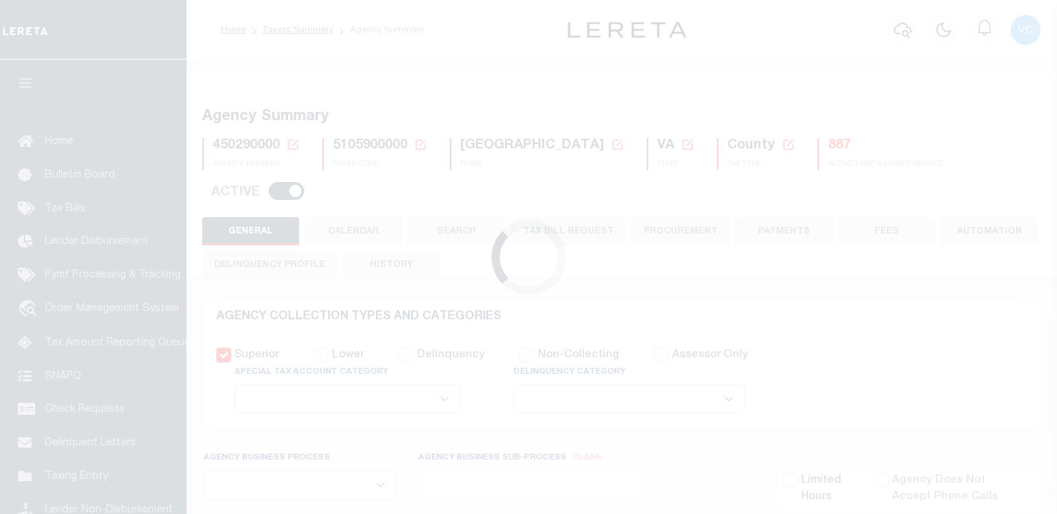
select select
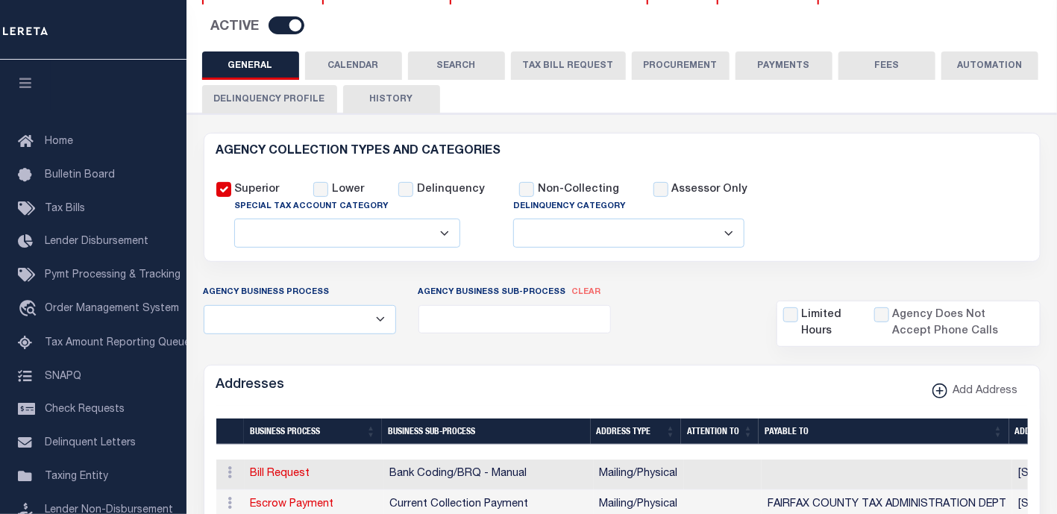
scroll to position [166, 0]
click at [550, 51] on button "TAX BILL REQUEST" at bounding box center [568, 65] width 115 height 28
select select "100"
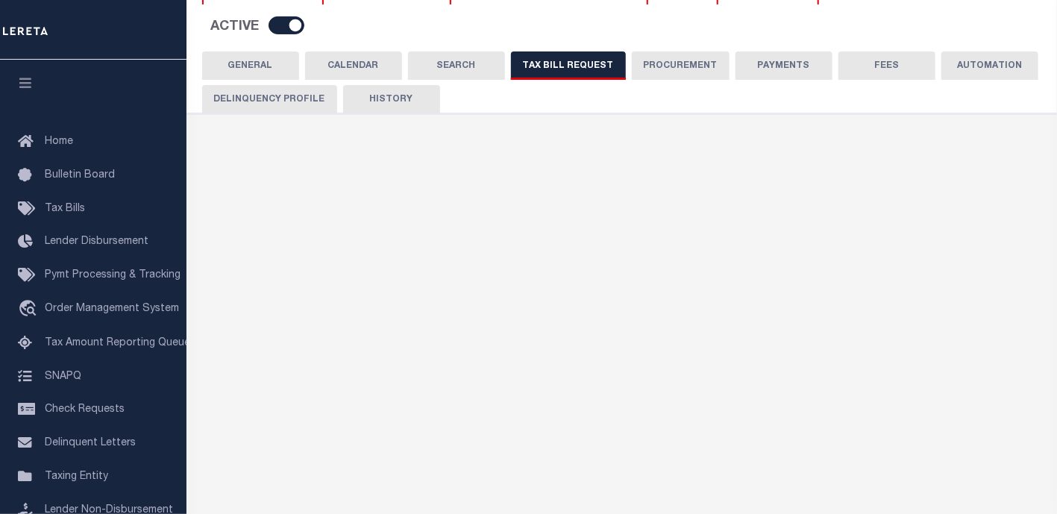
select select "28"
select select "22"
select select "true"
select select "9"
select select "1"
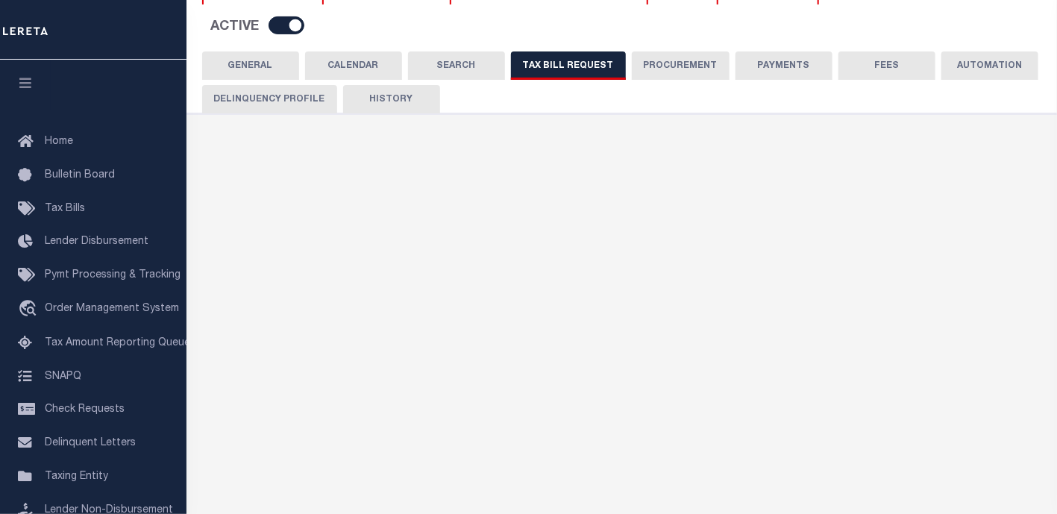
type input "930"
select select
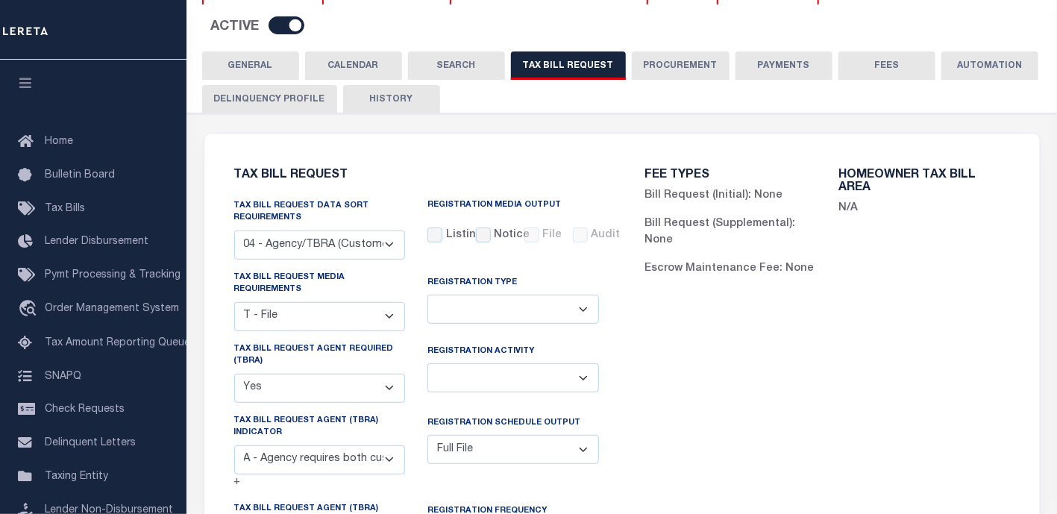
select select "100"
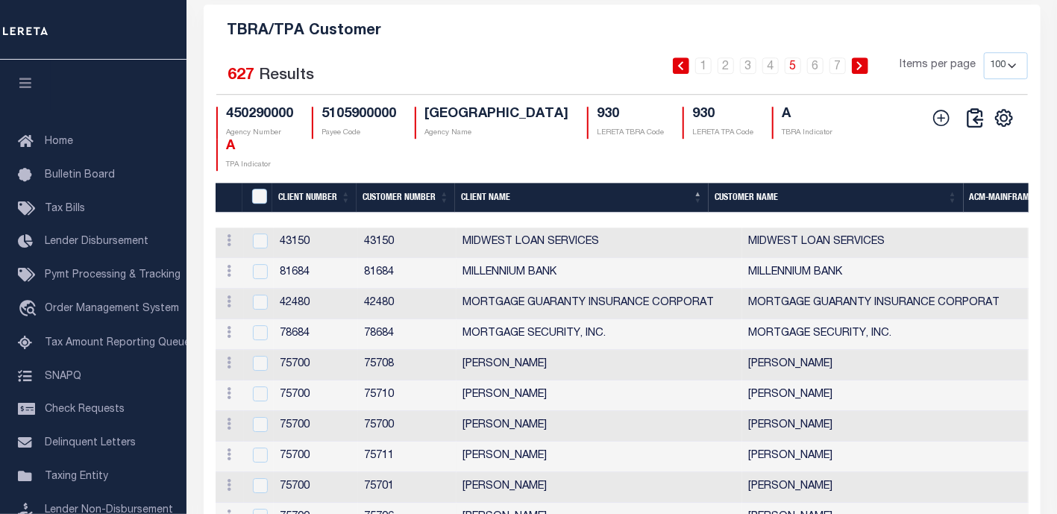
scroll to position [1823, 0]
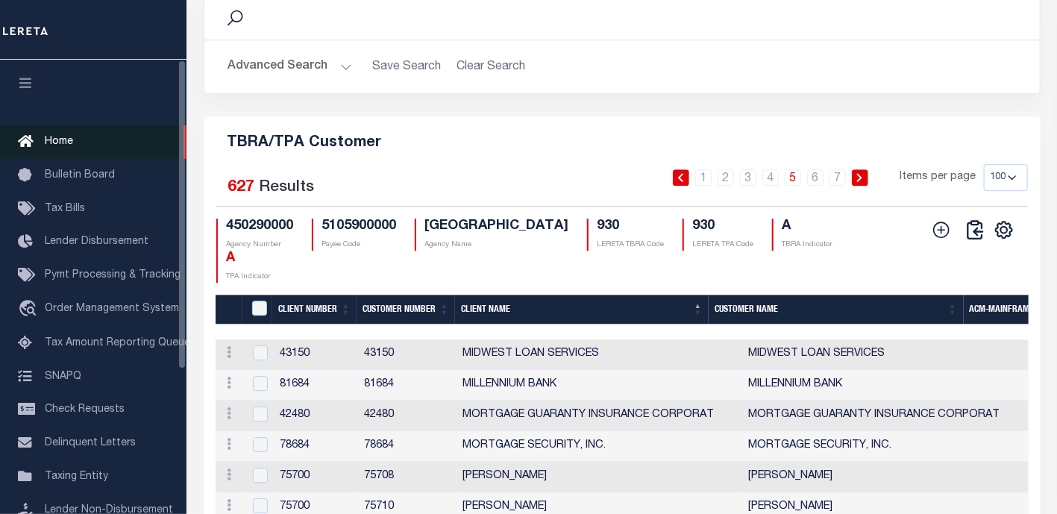
click at [69, 142] on span "Home" at bounding box center [59, 141] width 28 height 10
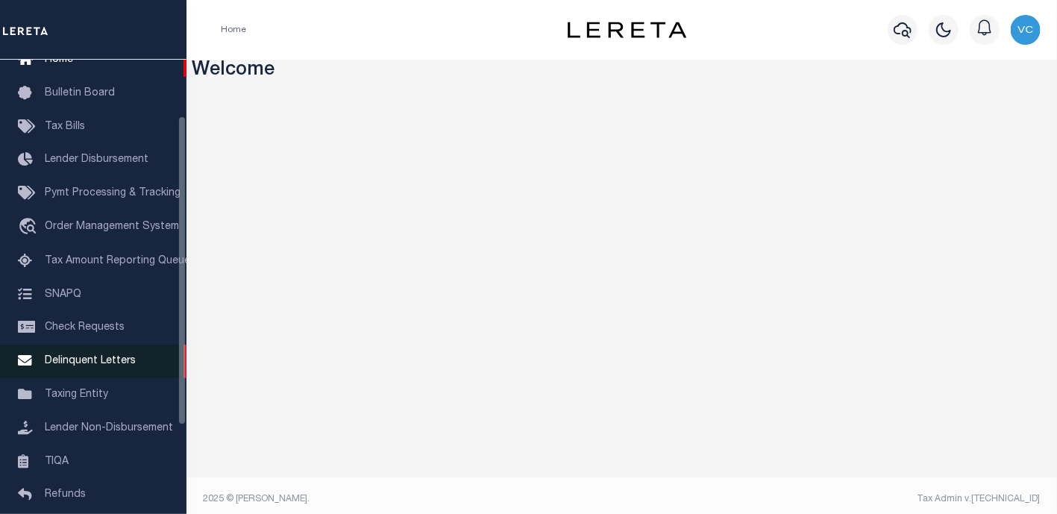
scroll to position [83, 0]
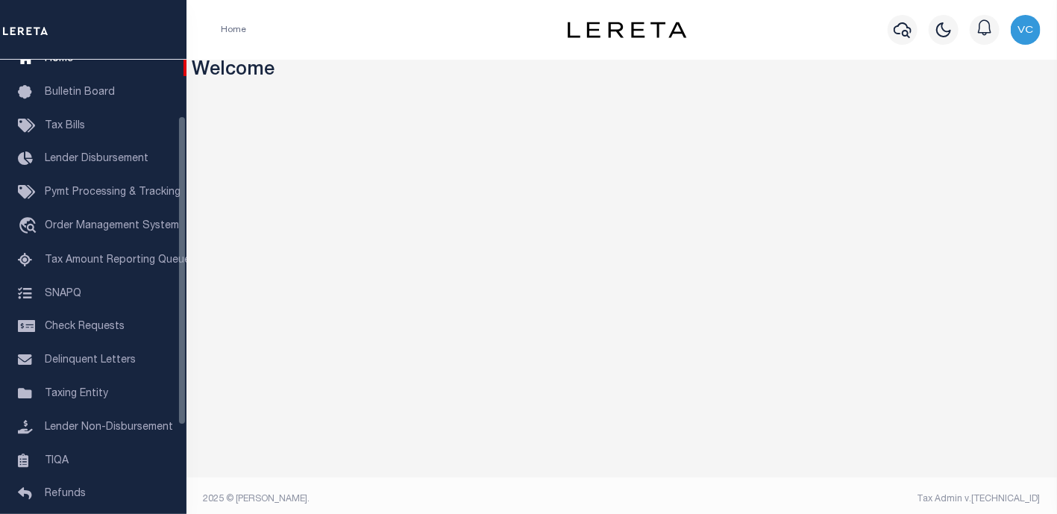
click at [64, 394] on span "Taxing Entity" at bounding box center [76, 394] width 63 height 10
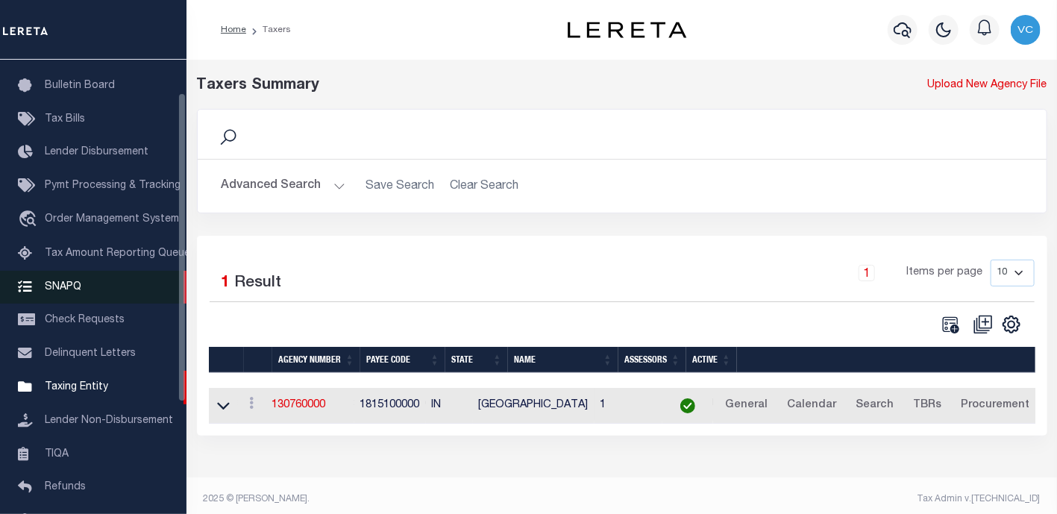
scroll to position [47, 0]
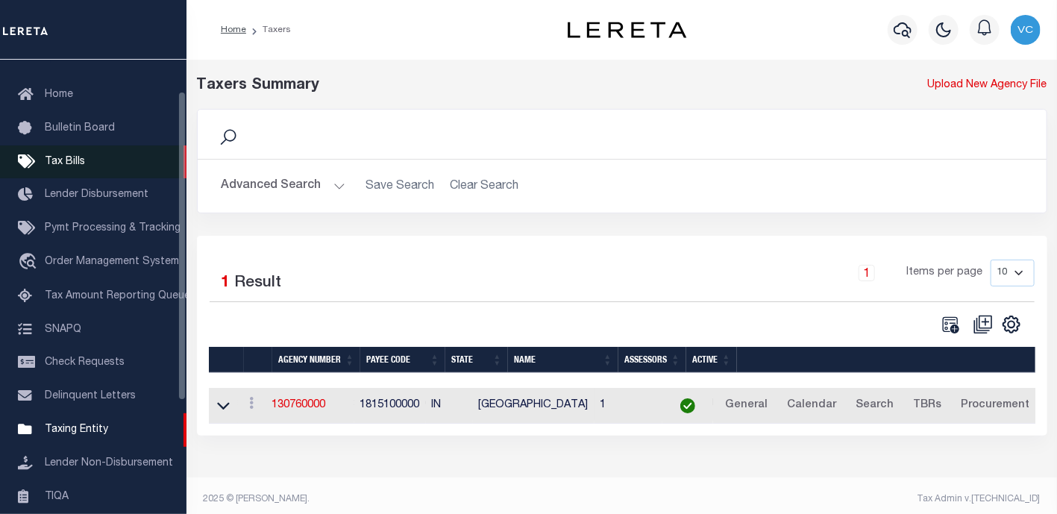
click at [60, 163] on span "Tax Bills" at bounding box center [65, 162] width 40 height 10
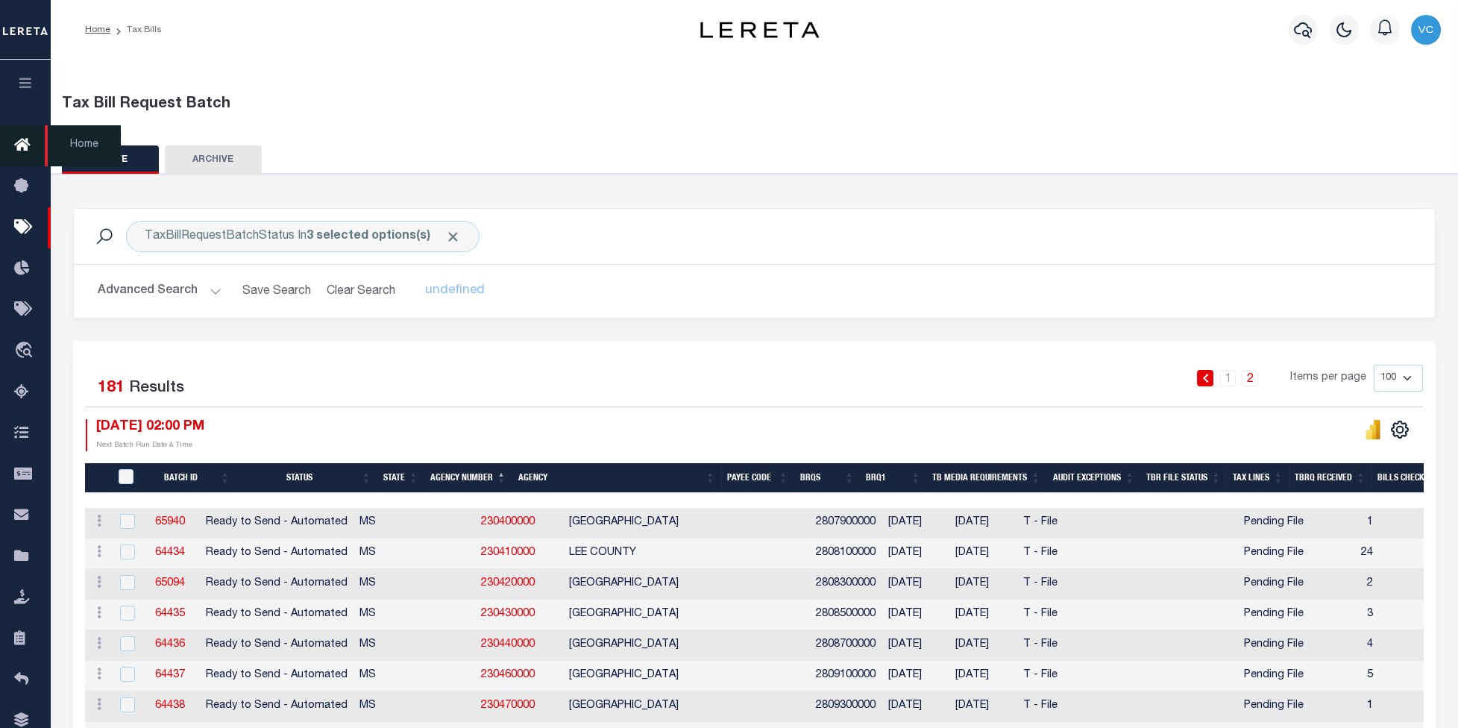
click at [19, 144] on icon at bounding box center [26, 145] width 24 height 19
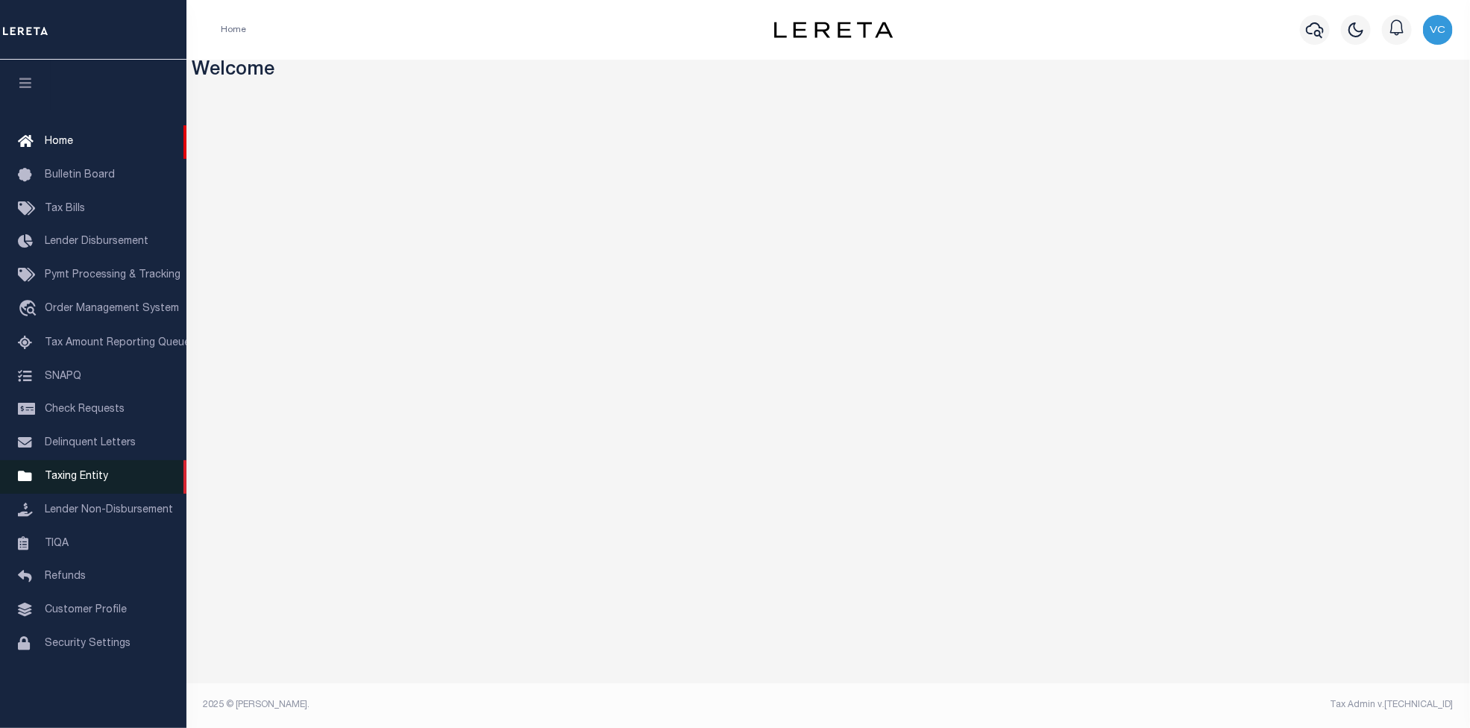
click at [79, 482] on span "Taxing Entity" at bounding box center [76, 476] width 63 height 10
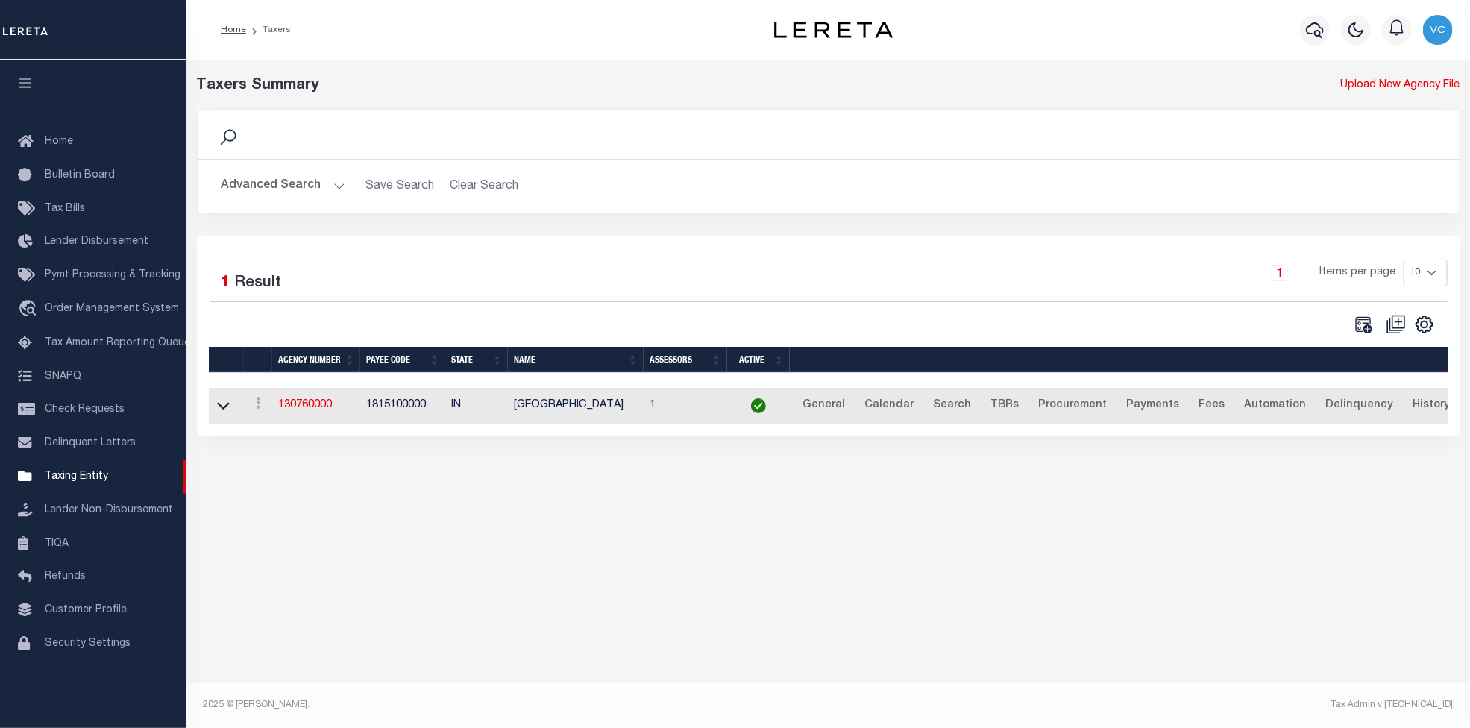
click at [307, 392] on td "130760000" at bounding box center [316, 406] width 88 height 37
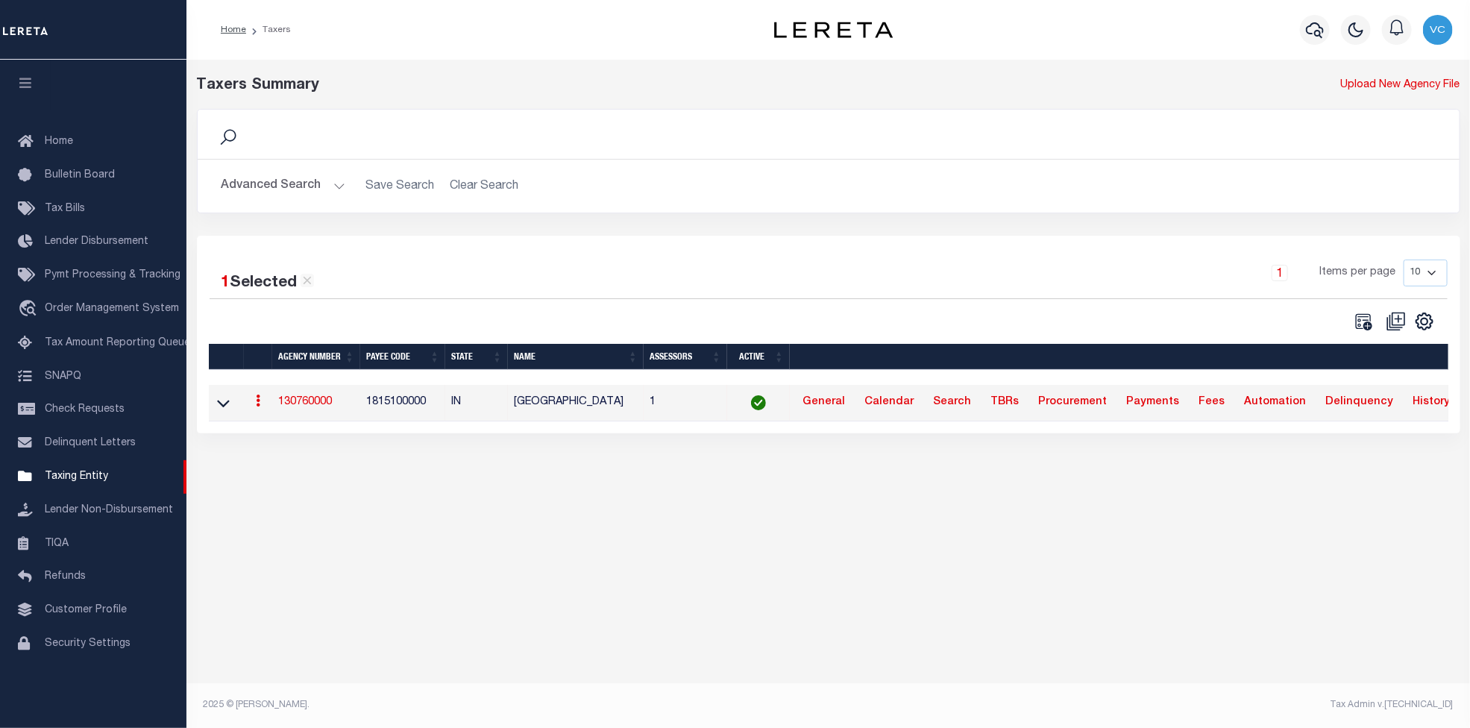
click at [307, 397] on link "130760000" at bounding box center [305, 402] width 54 height 10
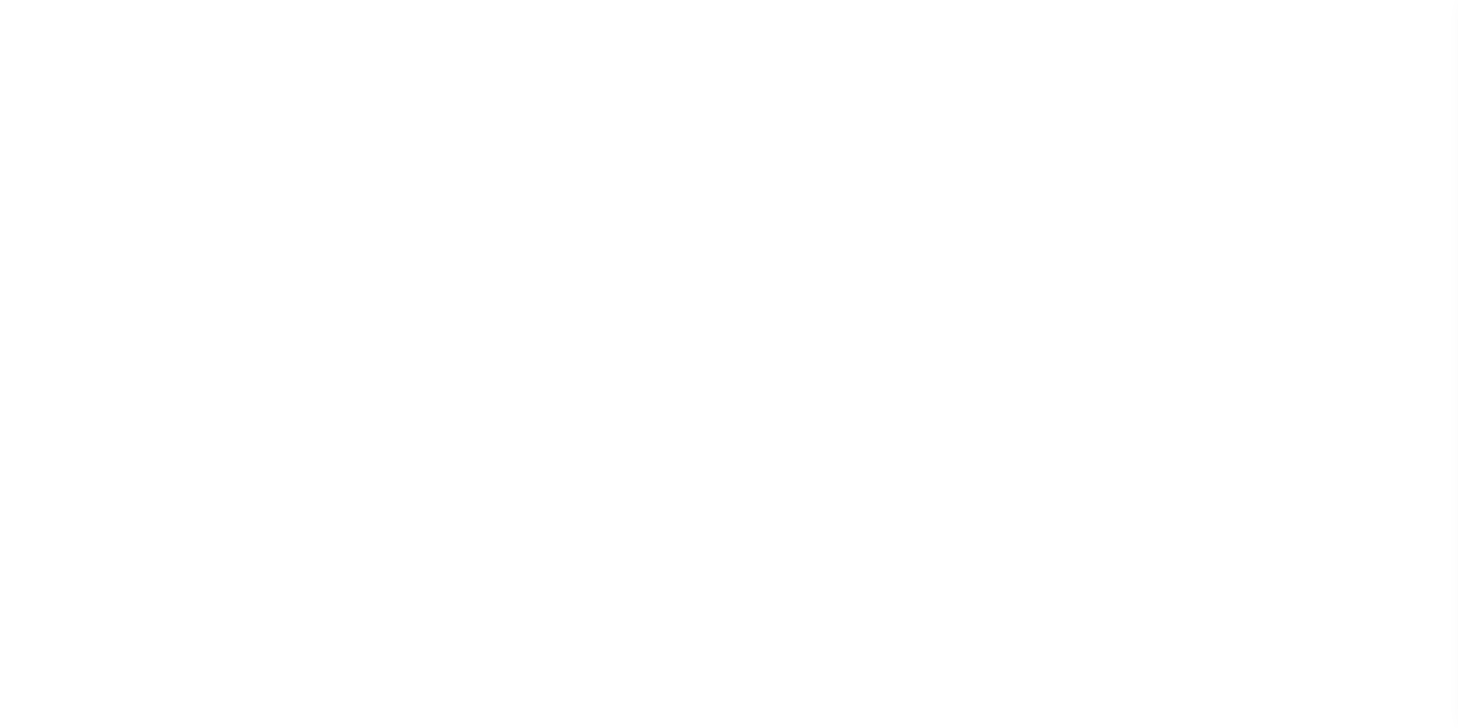
select select
checkbox input "false"
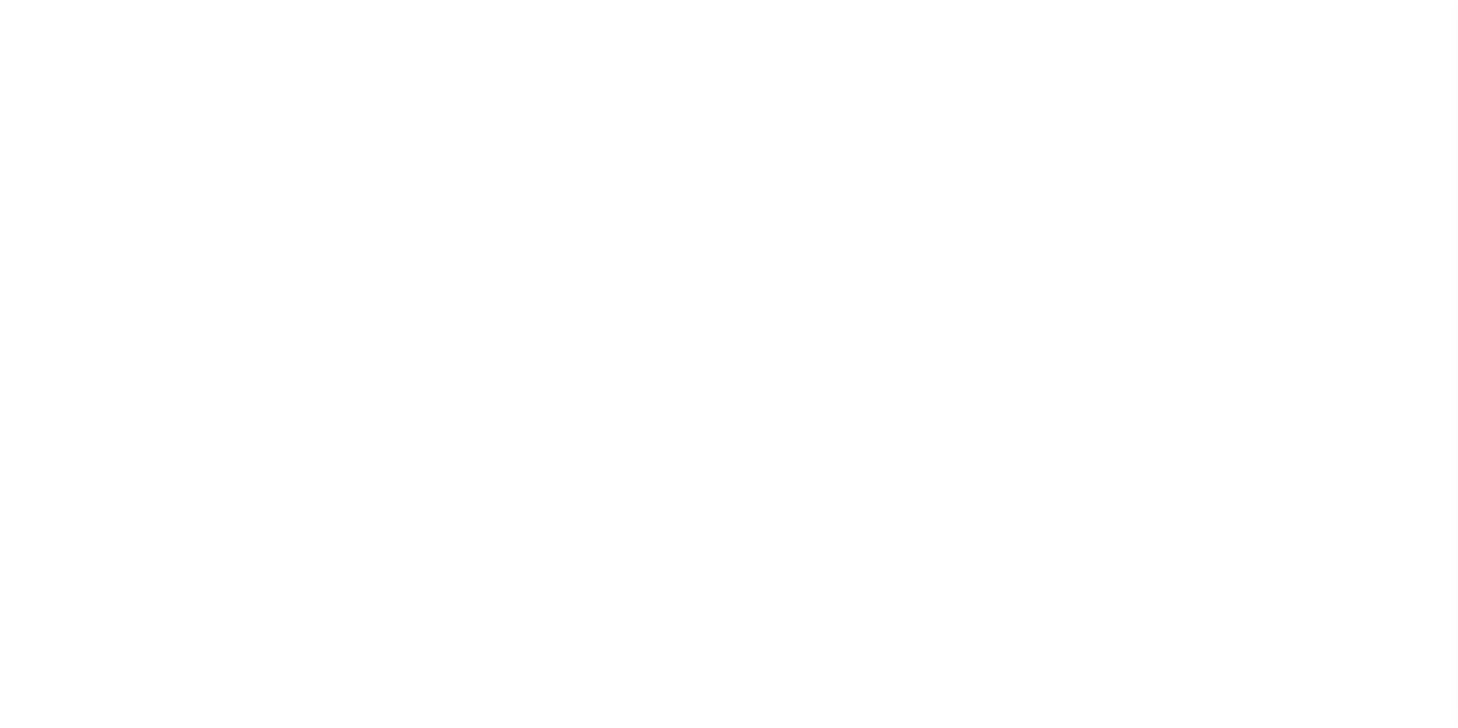
checkbox input "false"
type input "1815100000"
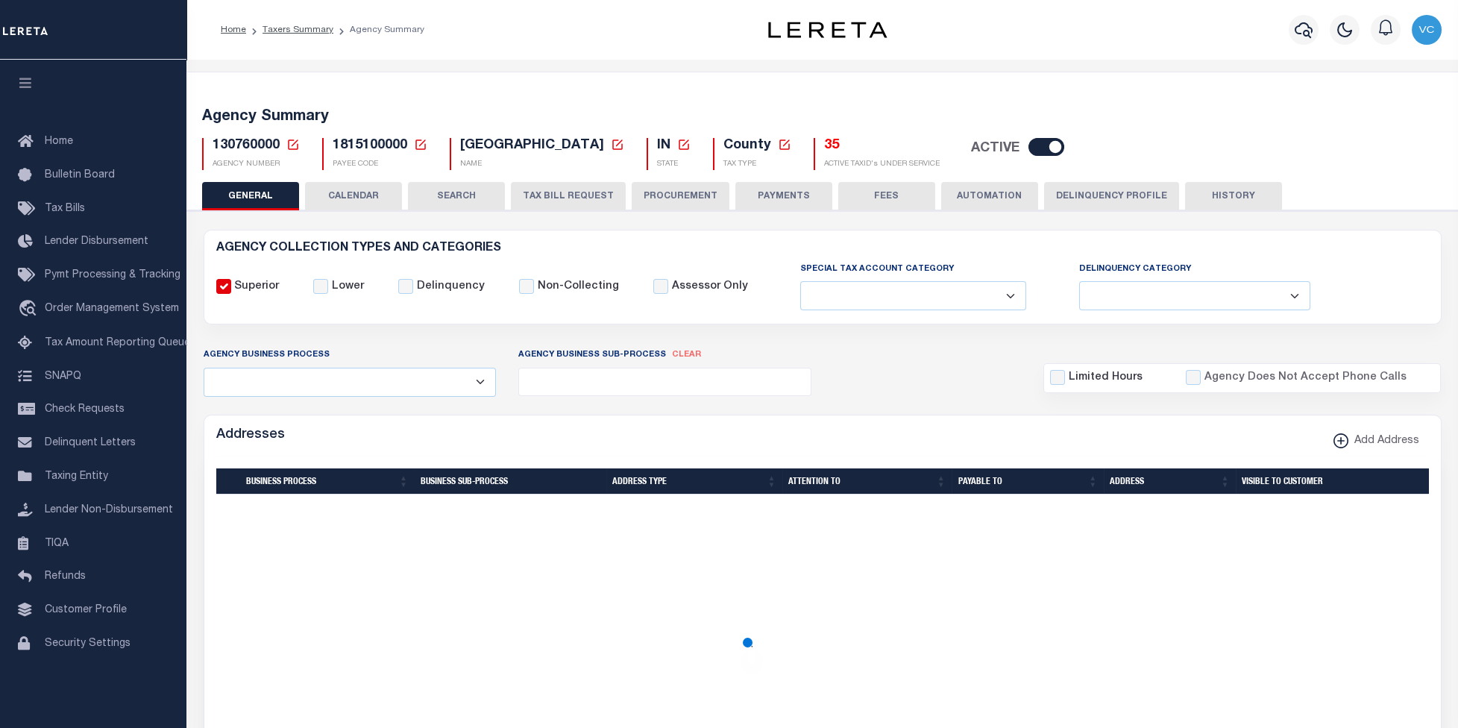
click at [293, 143] on icon at bounding box center [293, 144] width 10 height 10
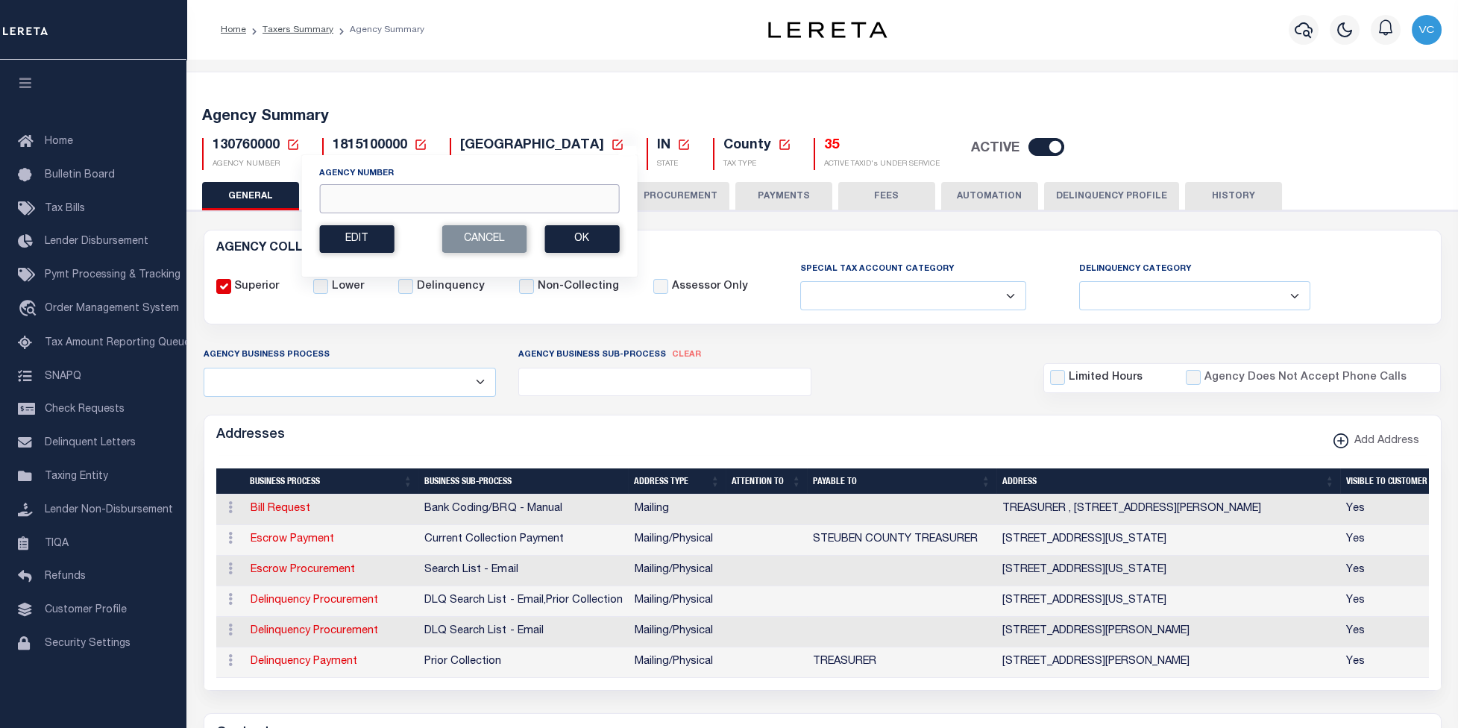
click at [340, 191] on input "Agency Number" at bounding box center [469, 198] width 300 height 29
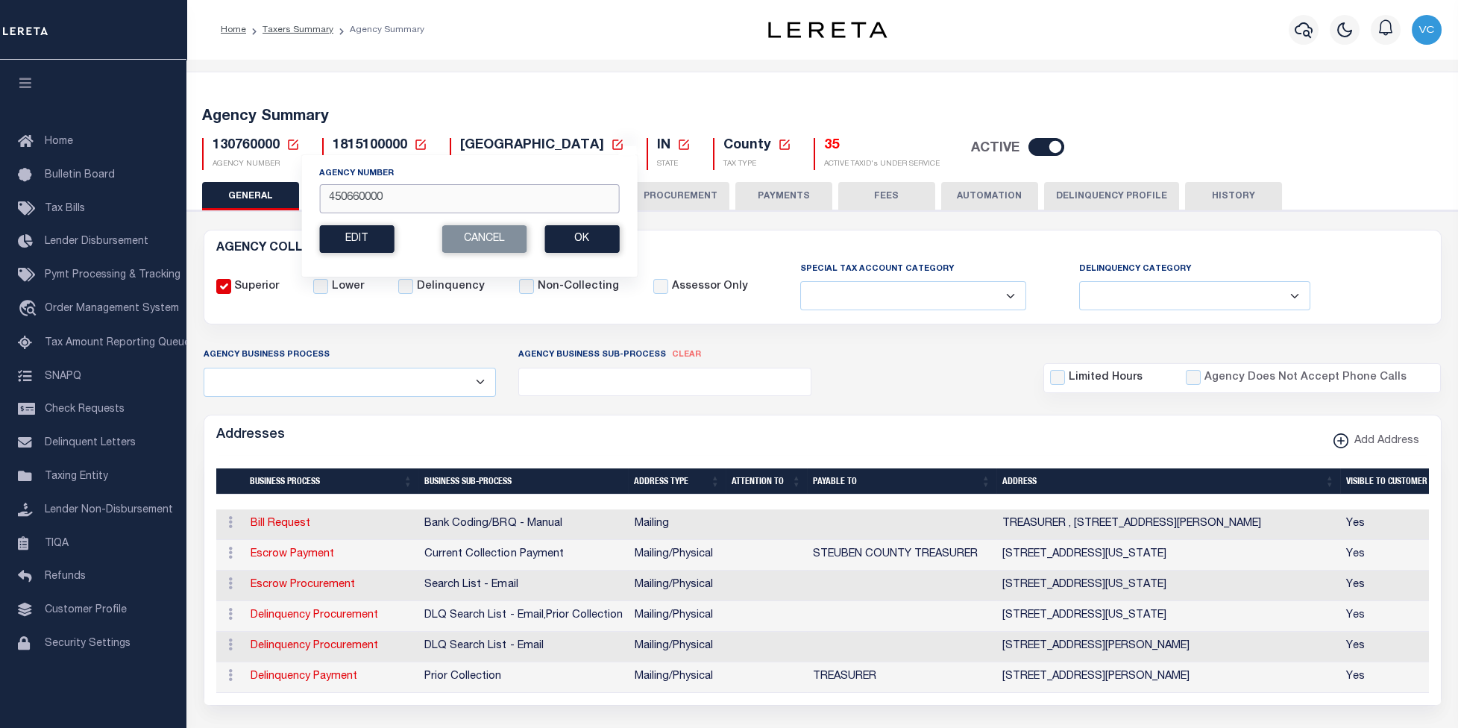
type input "450660000"
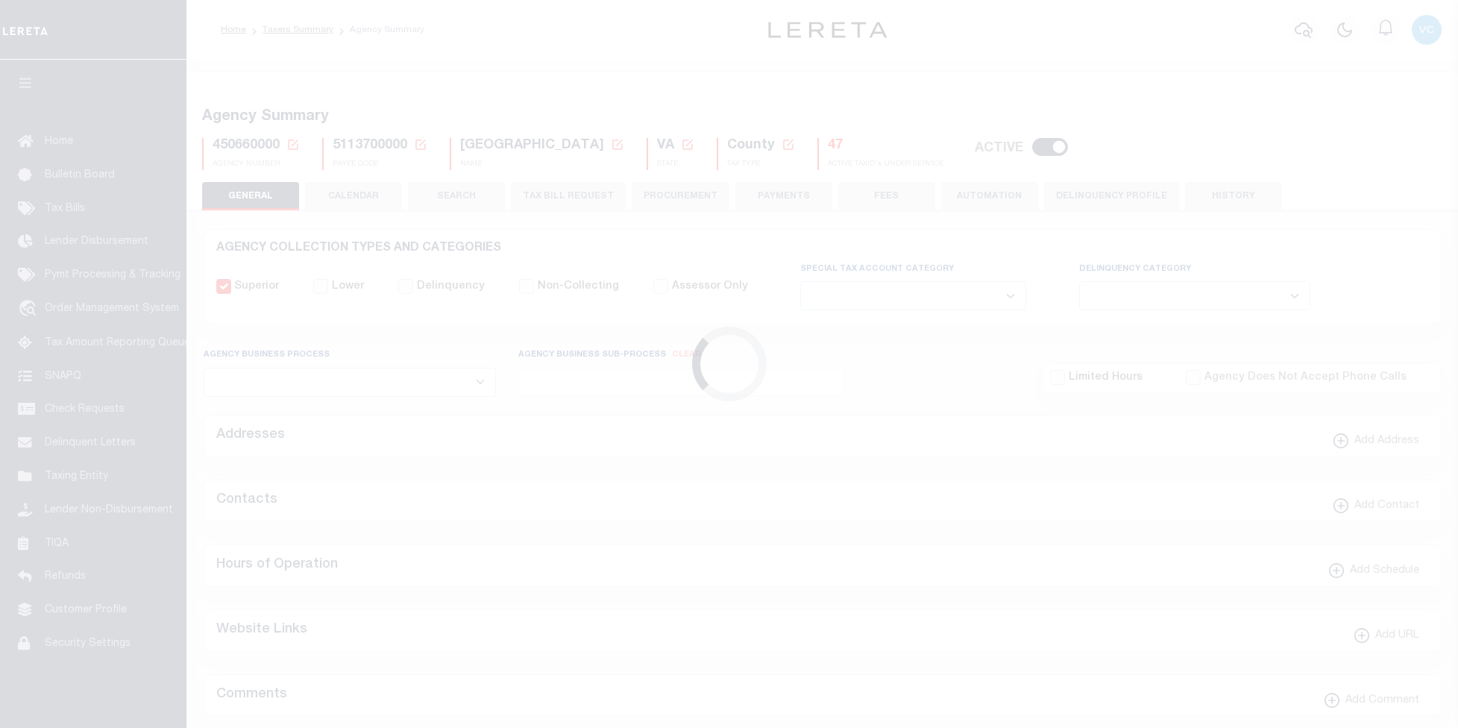
select select
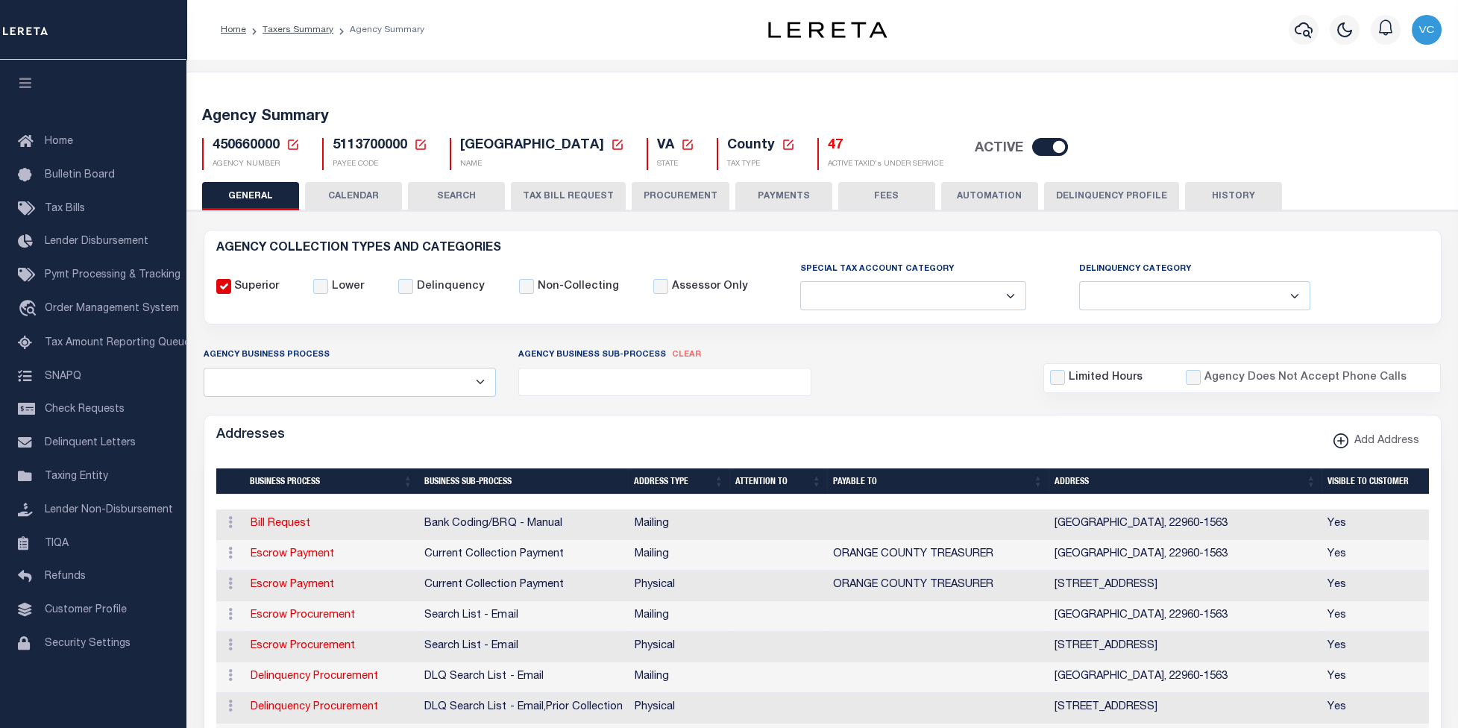
click at [544, 191] on button "TAX BILL REQUEST" at bounding box center [568, 196] width 115 height 28
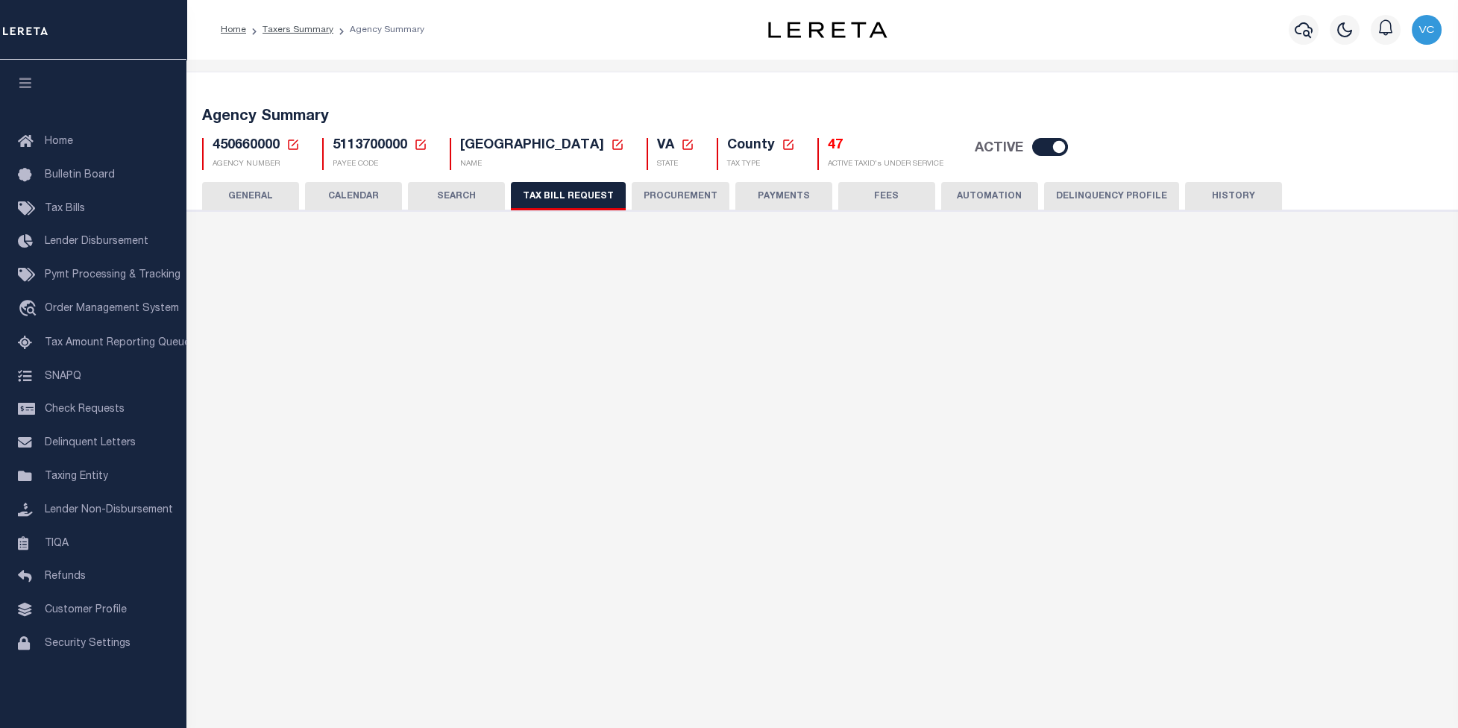
select select "29"
checkbox input "false"
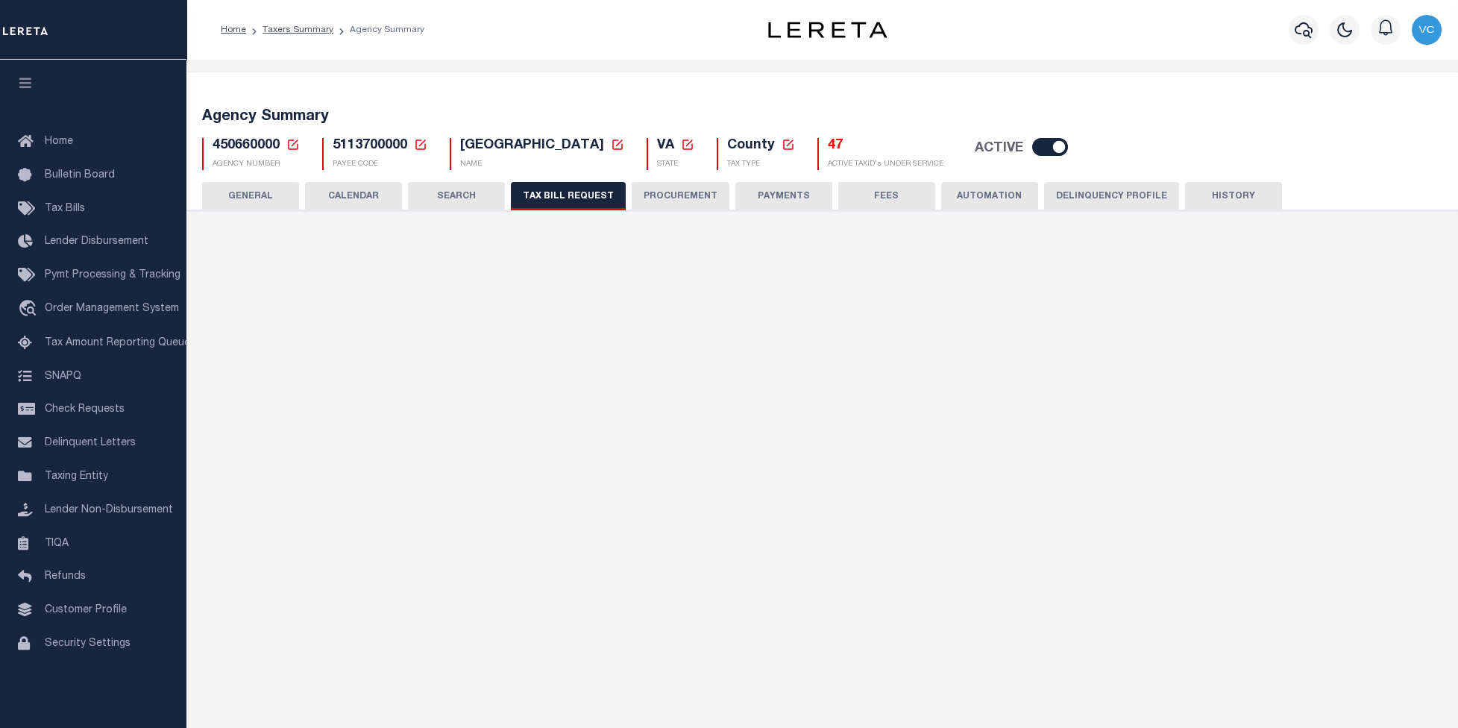
select select "22"
select select "true"
select select "13"
type input "0002"
select select
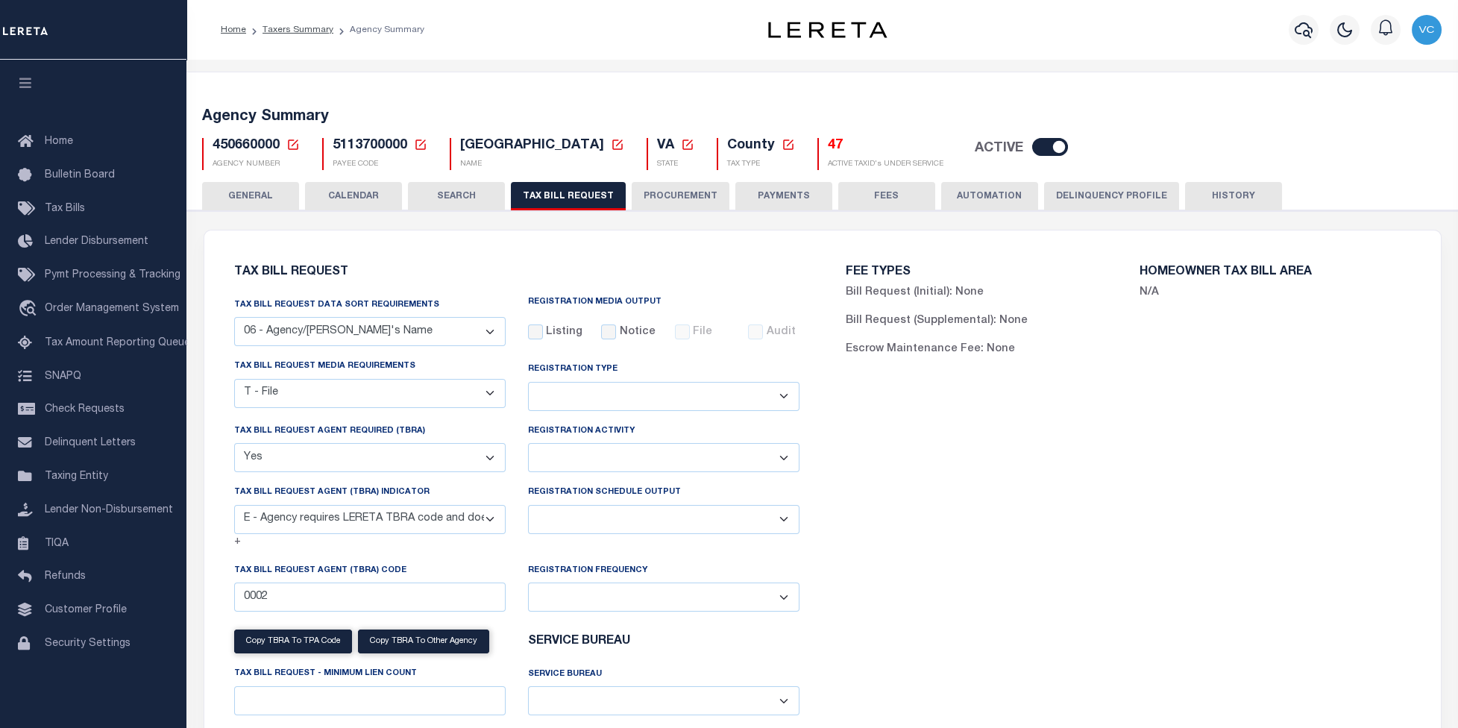
click at [294, 148] on icon at bounding box center [292, 144] width 13 height 13
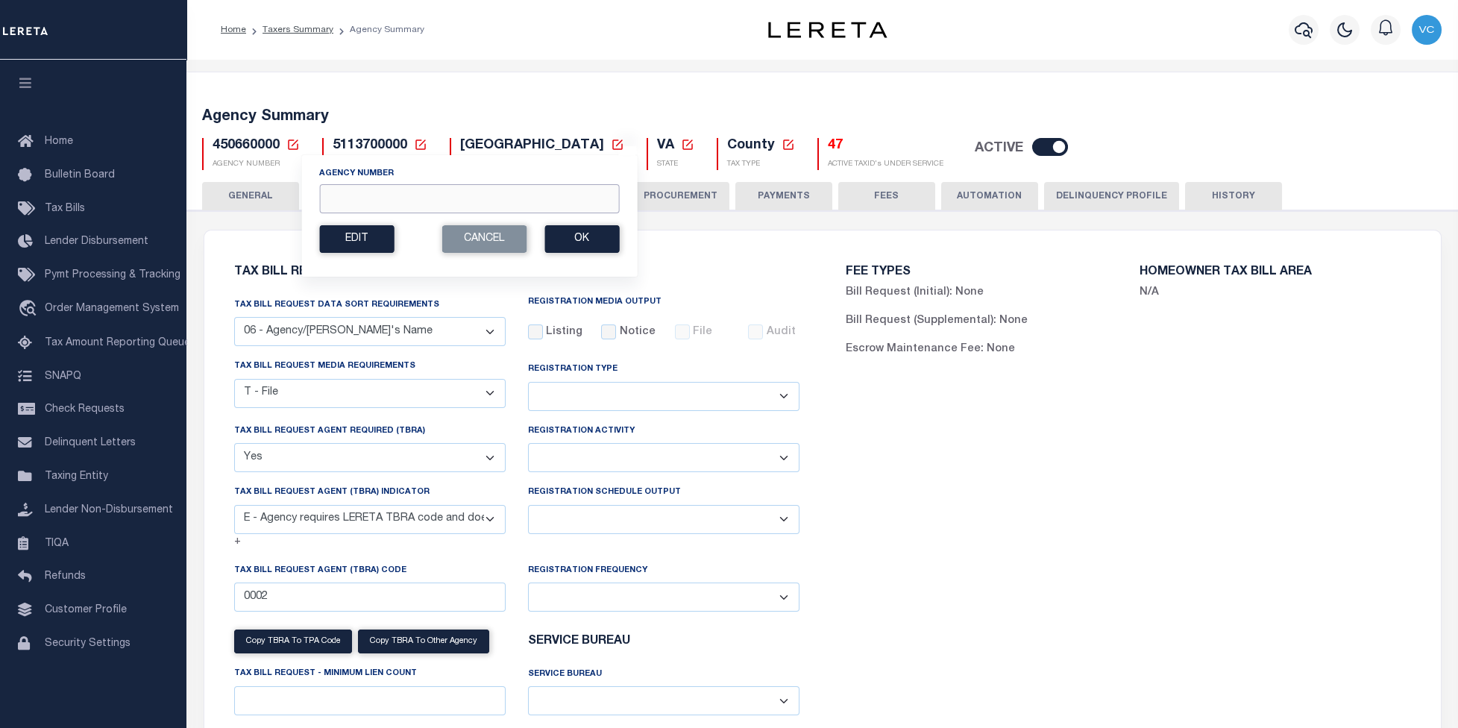
click at [337, 191] on input "Agency Number" at bounding box center [469, 198] width 300 height 29
type input "450290000"
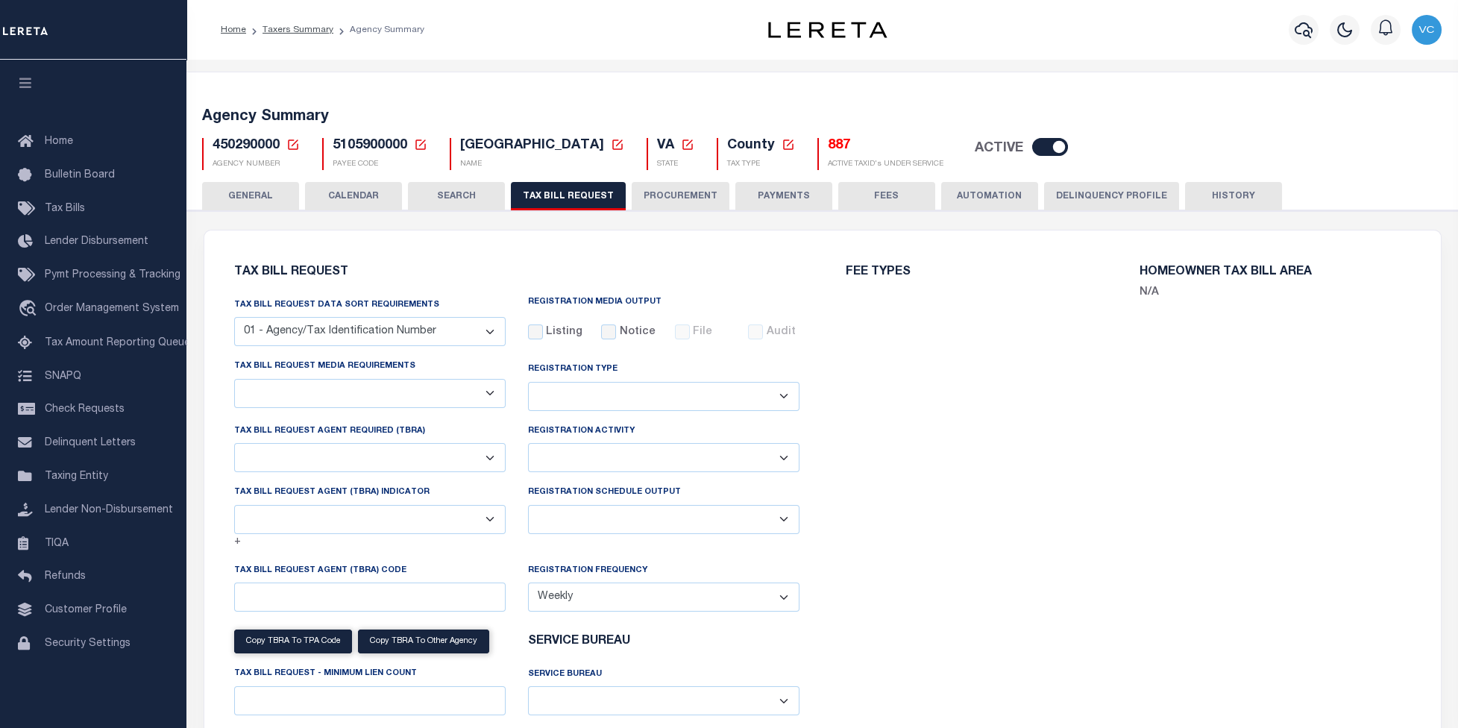
select select "100"
select select "28"
select select "22"
select select "true"
select select "9"
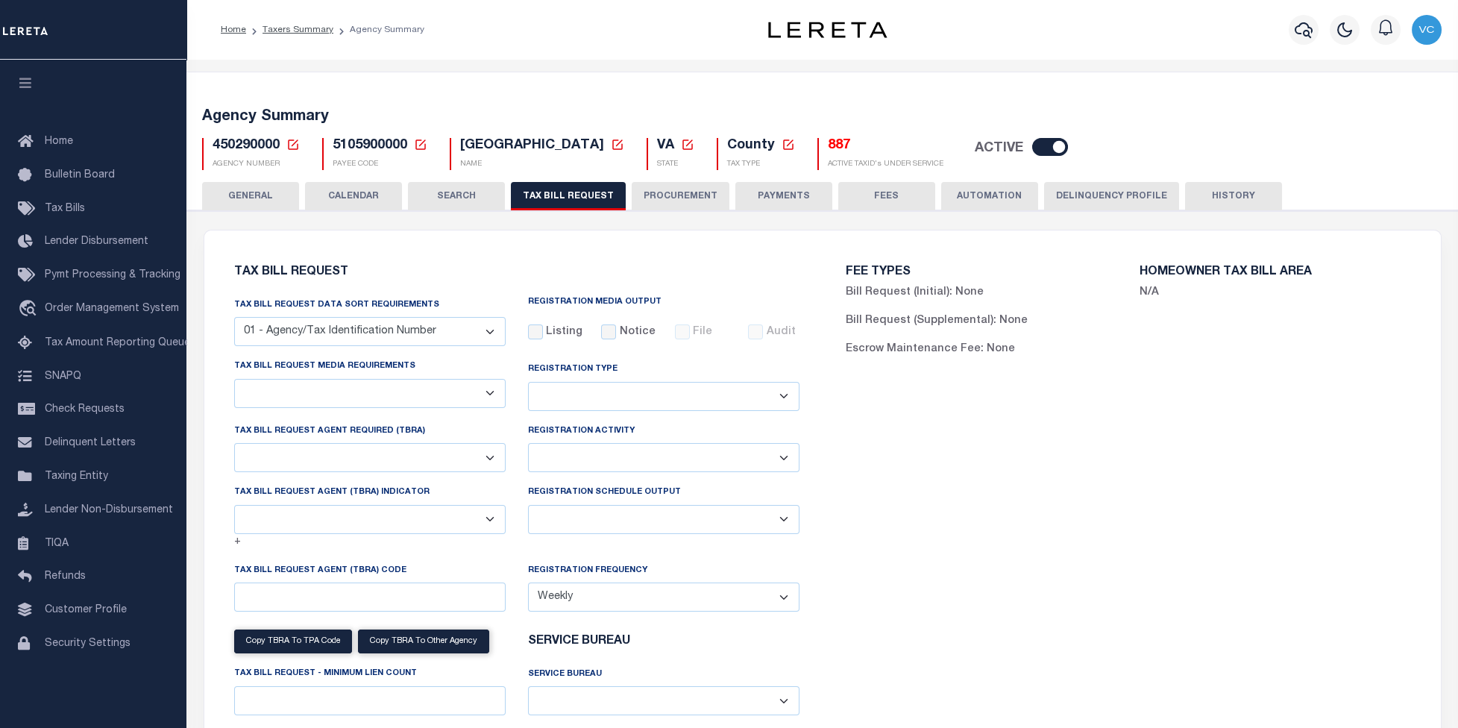
select select "1"
type input "930"
select select
select select "100"
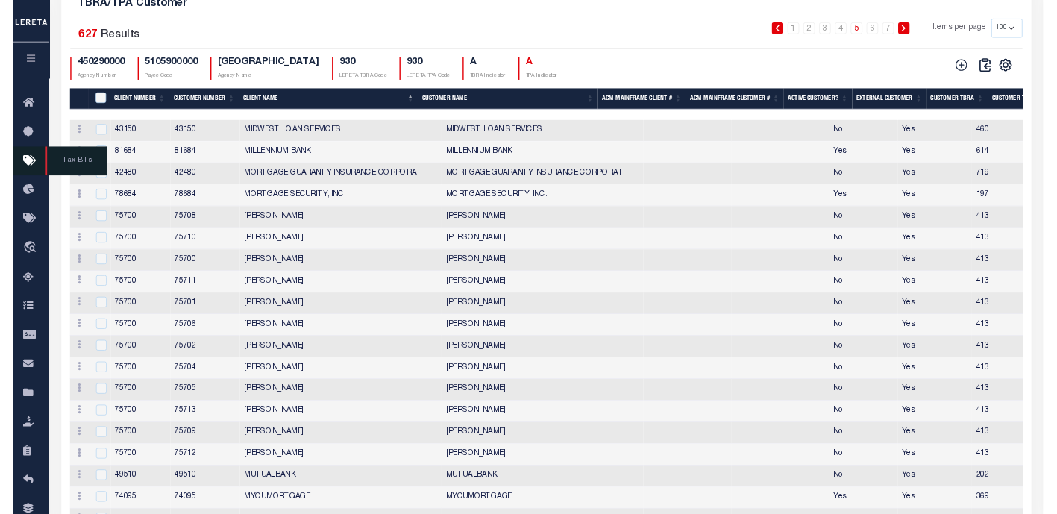
scroll to position [1910, 0]
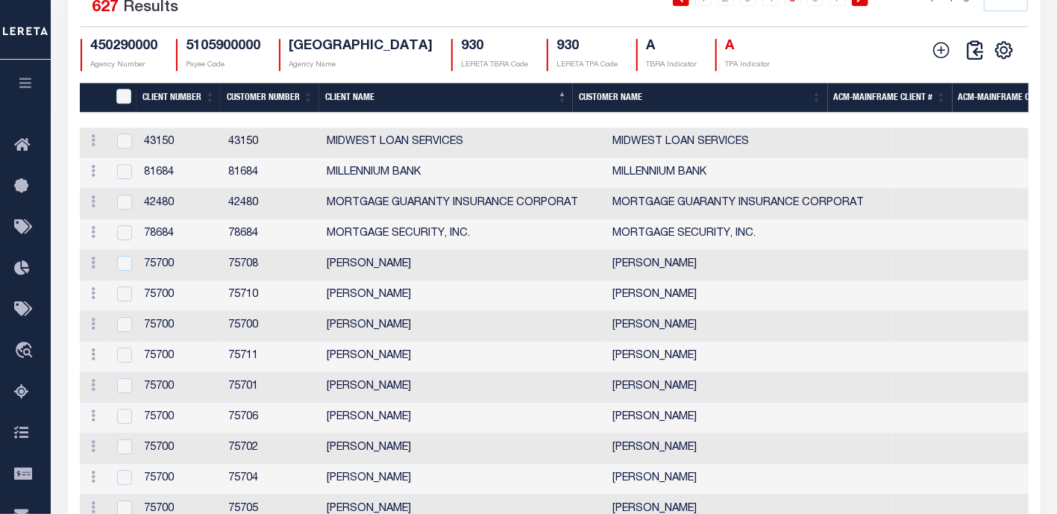
click at [357, 113] on th "Client Name" at bounding box center [446, 98] width 254 height 31
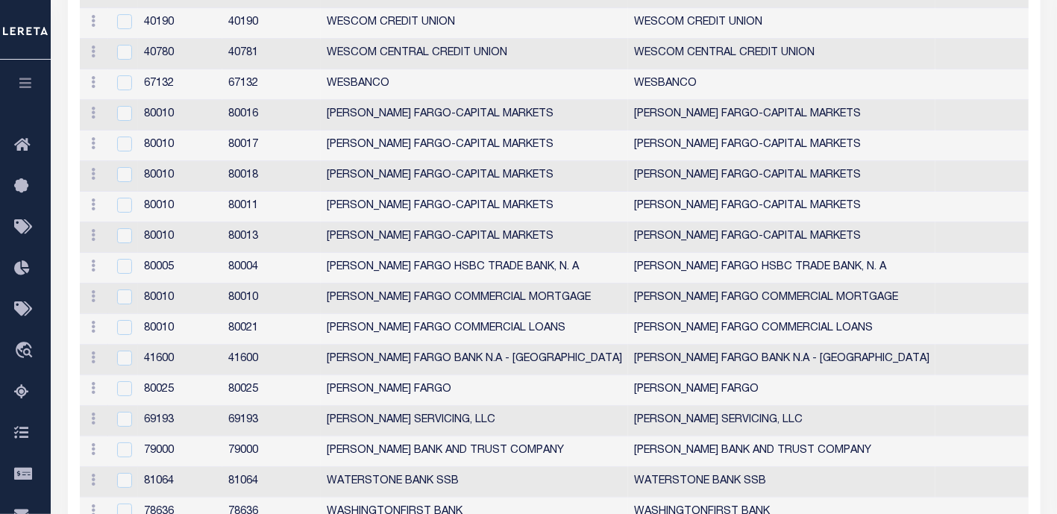
scroll to position [1559, 0]
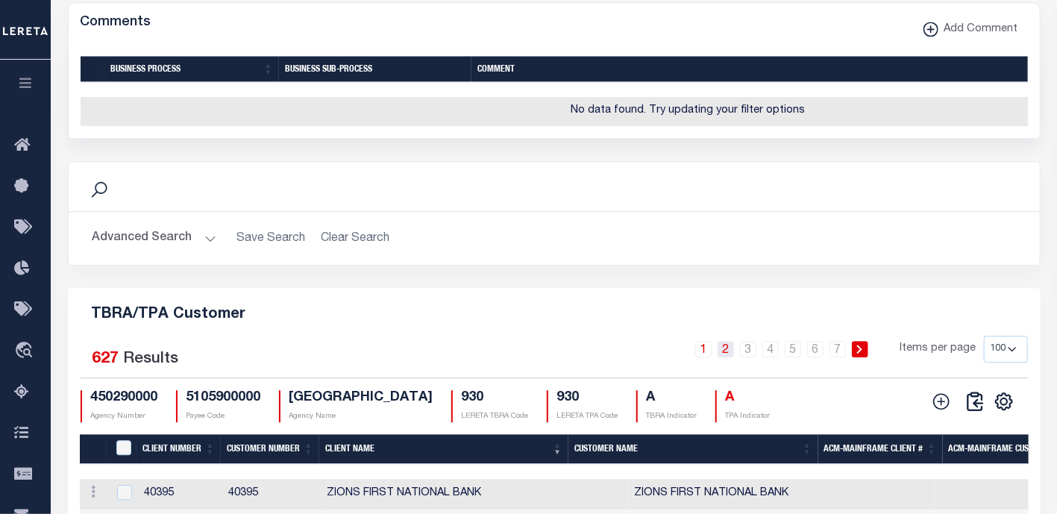
click at [728, 357] on link "2" at bounding box center [725, 349] width 16 height 16
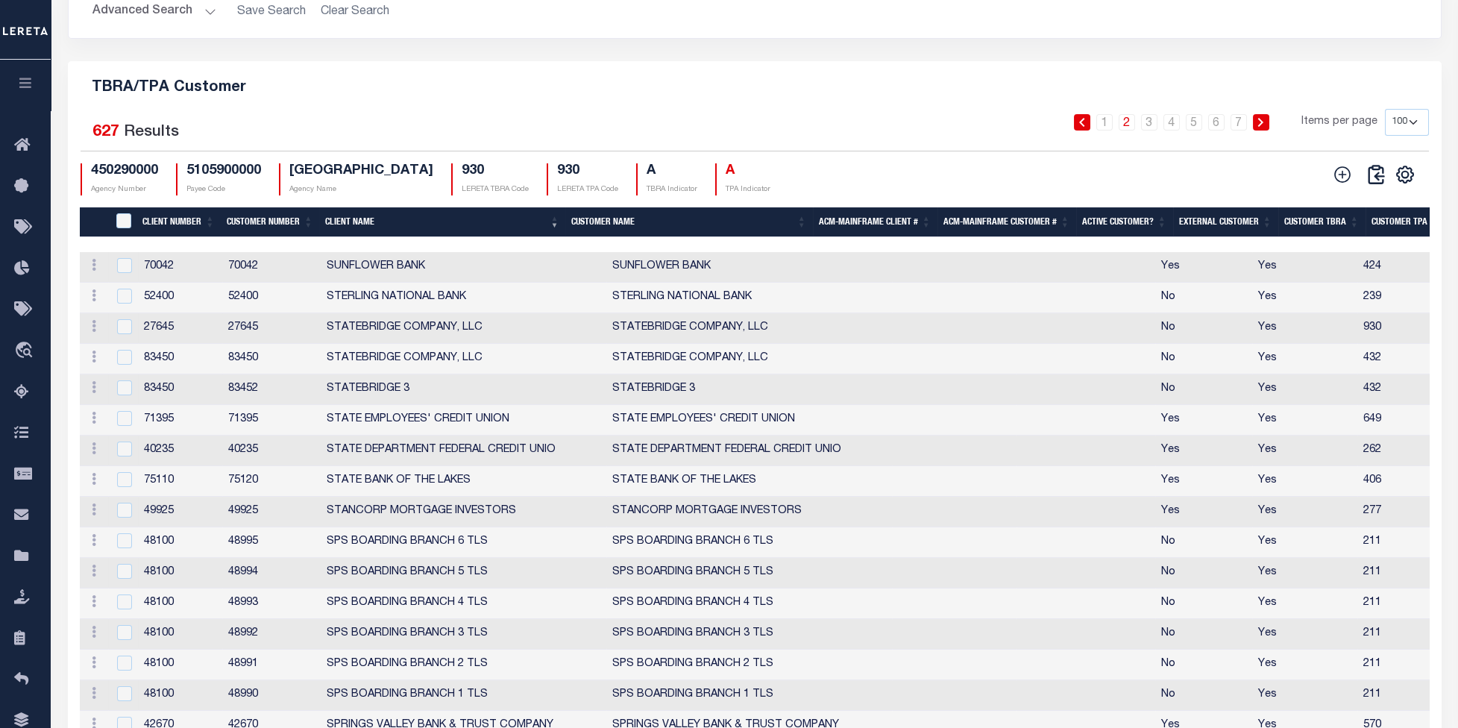
scroll to position [1762, 0]
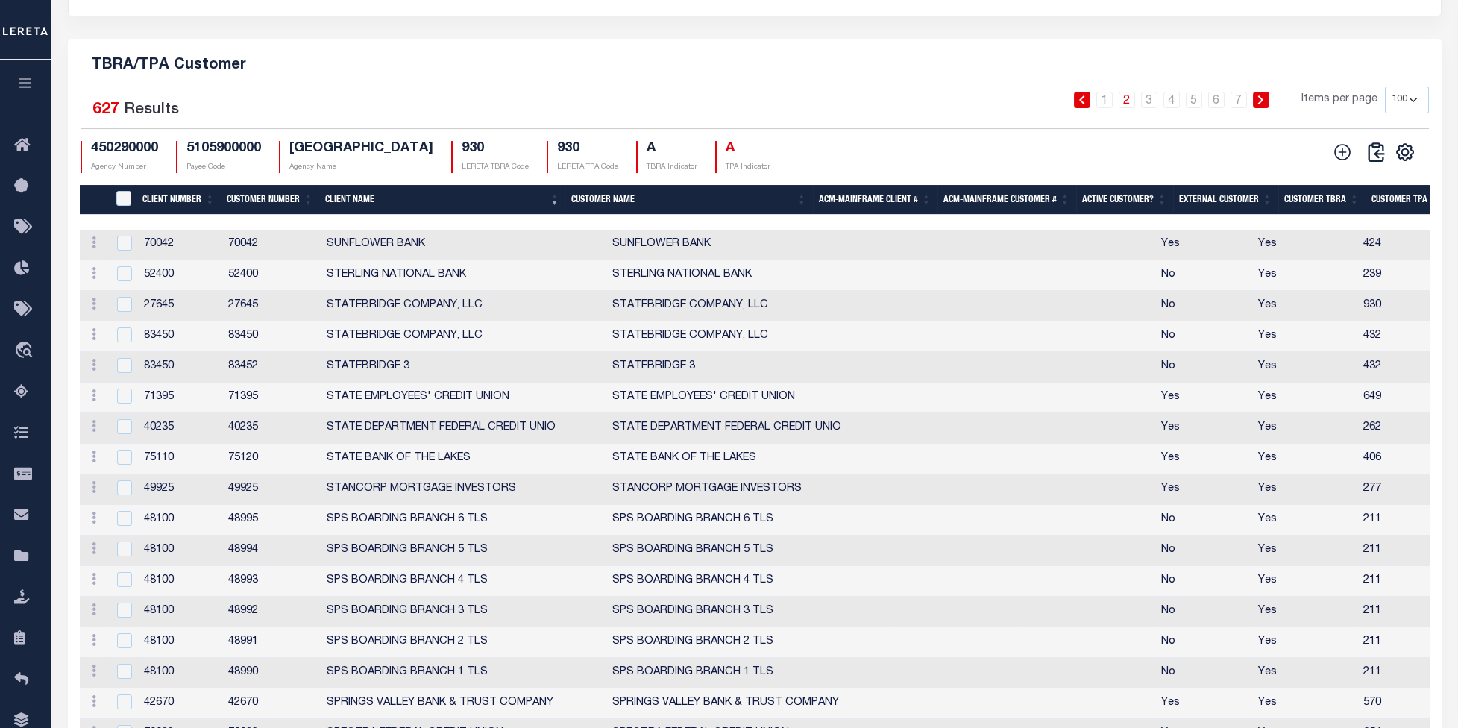
click at [152, 216] on th "Client Number" at bounding box center [178, 200] width 84 height 31
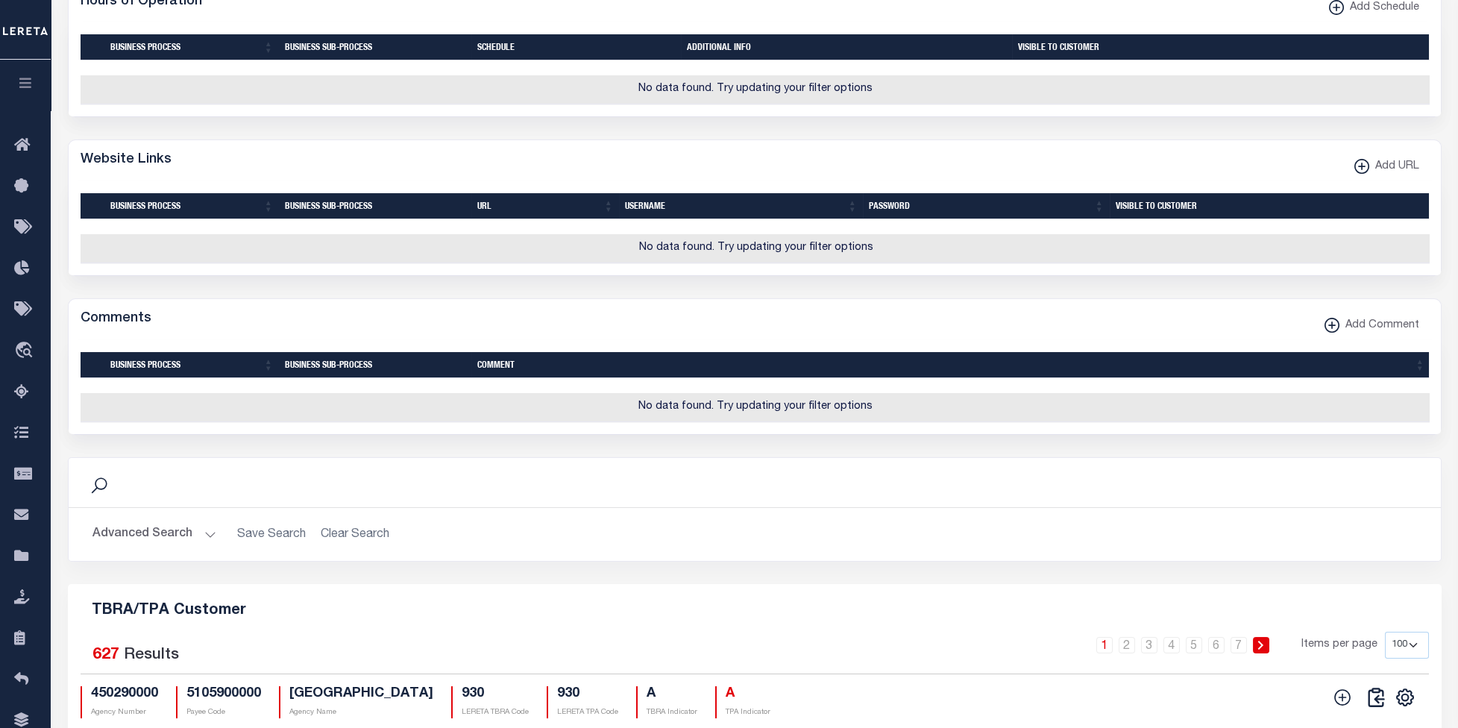
scroll to position [1383, 0]
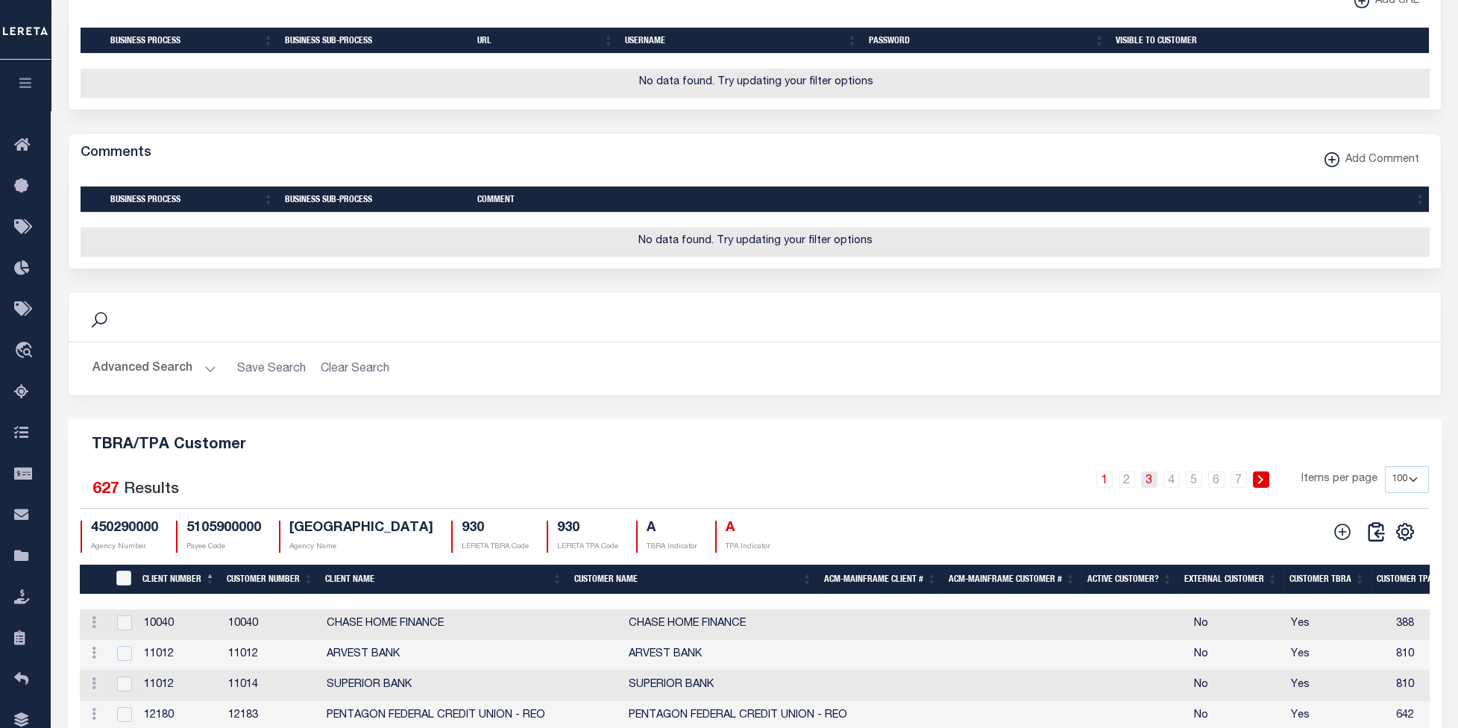
click at [1152, 488] on link "3" at bounding box center [1149, 479] width 16 height 16
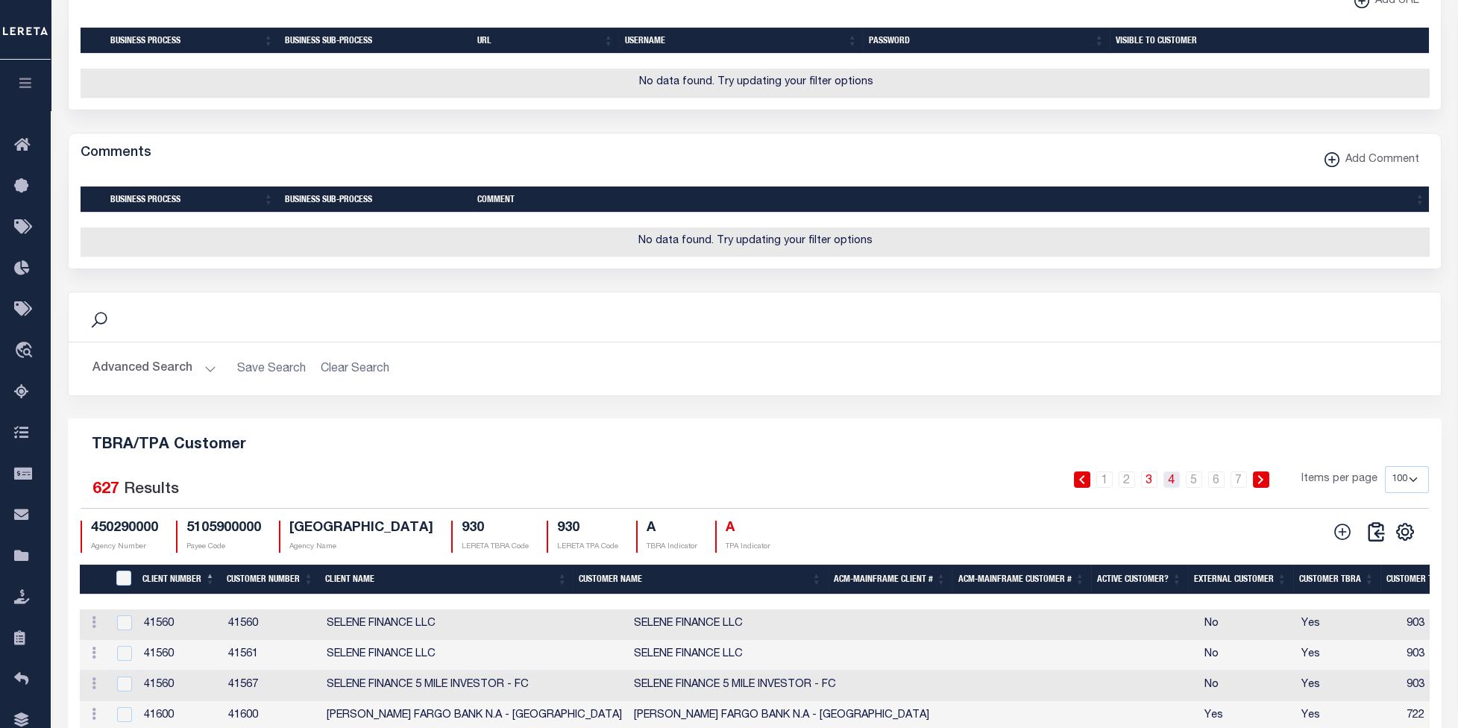
click at [1177, 488] on link "4" at bounding box center [1171, 479] width 16 height 16
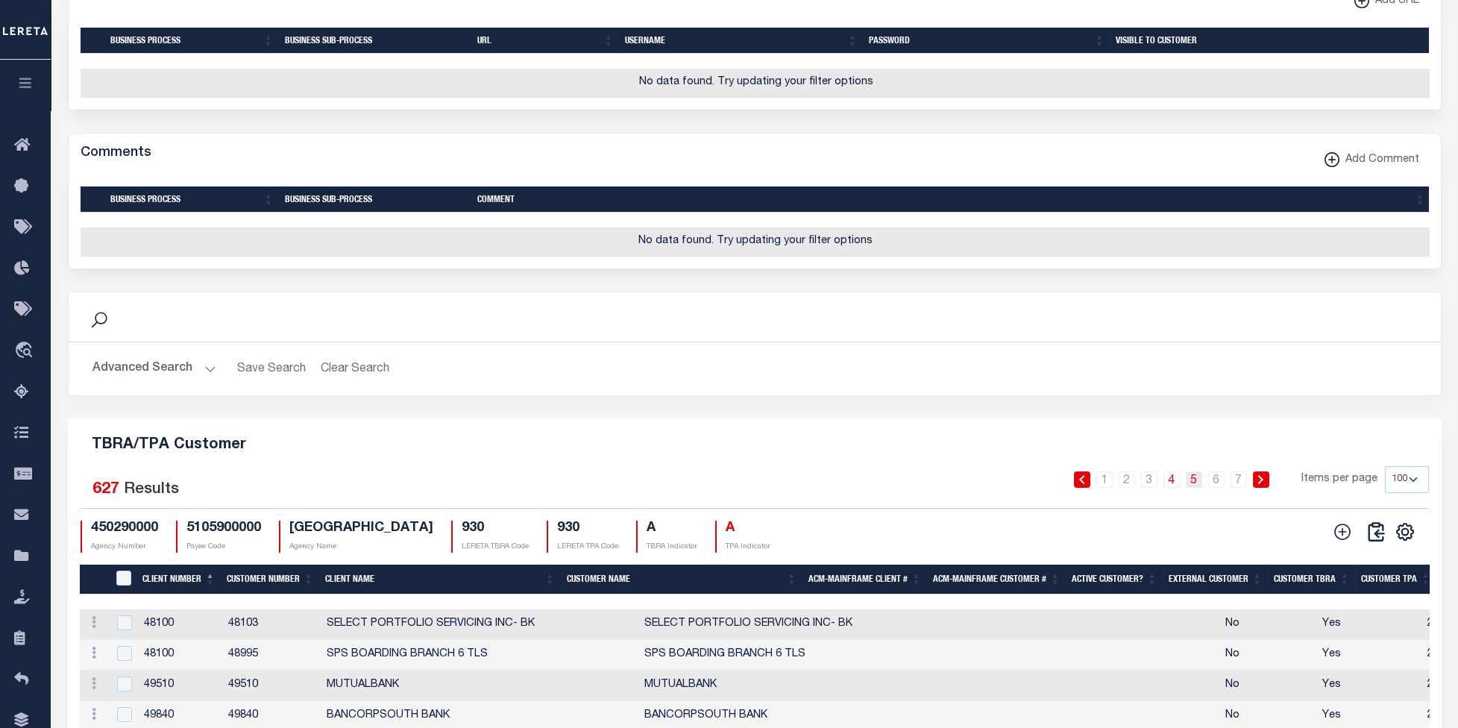
click at [1195, 488] on link "5" at bounding box center [1194, 479] width 16 height 16
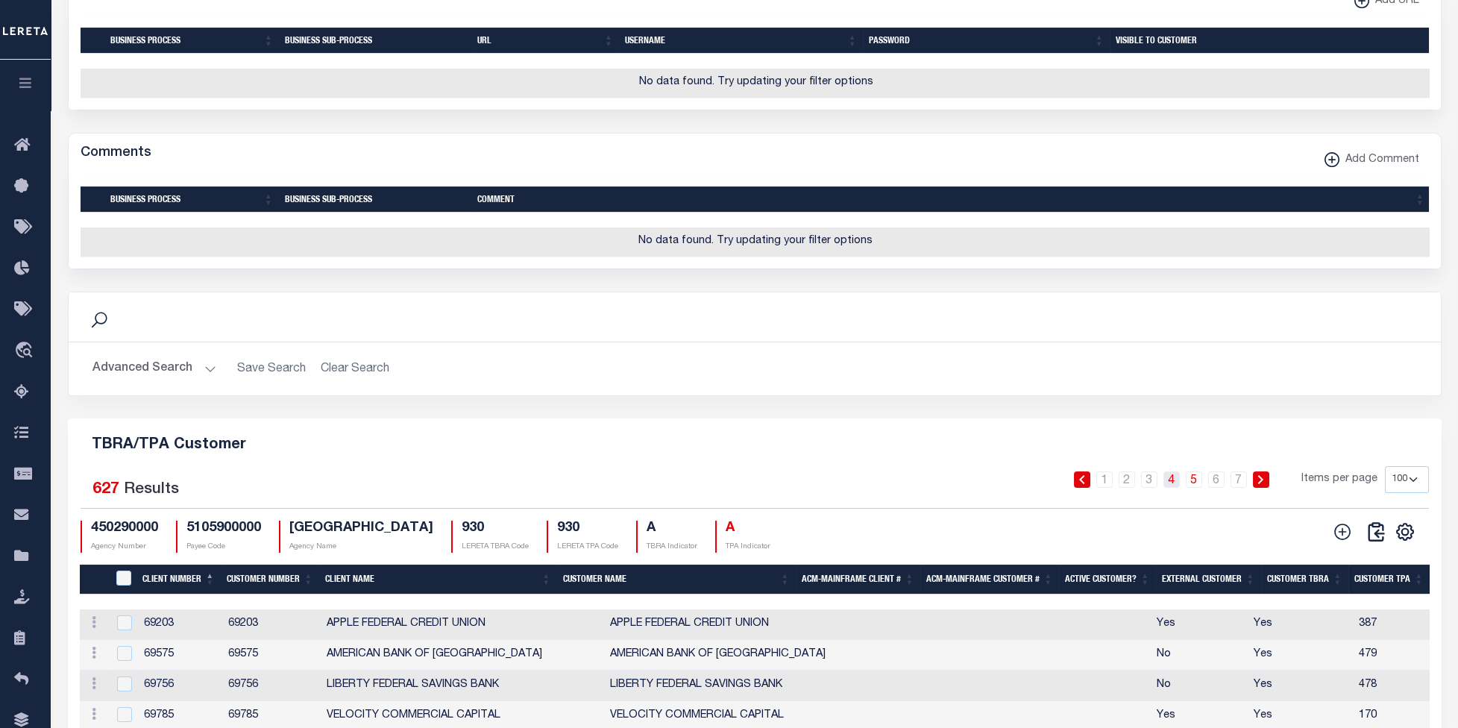
click at [1174, 488] on link "4" at bounding box center [1171, 479] width 16 height 16
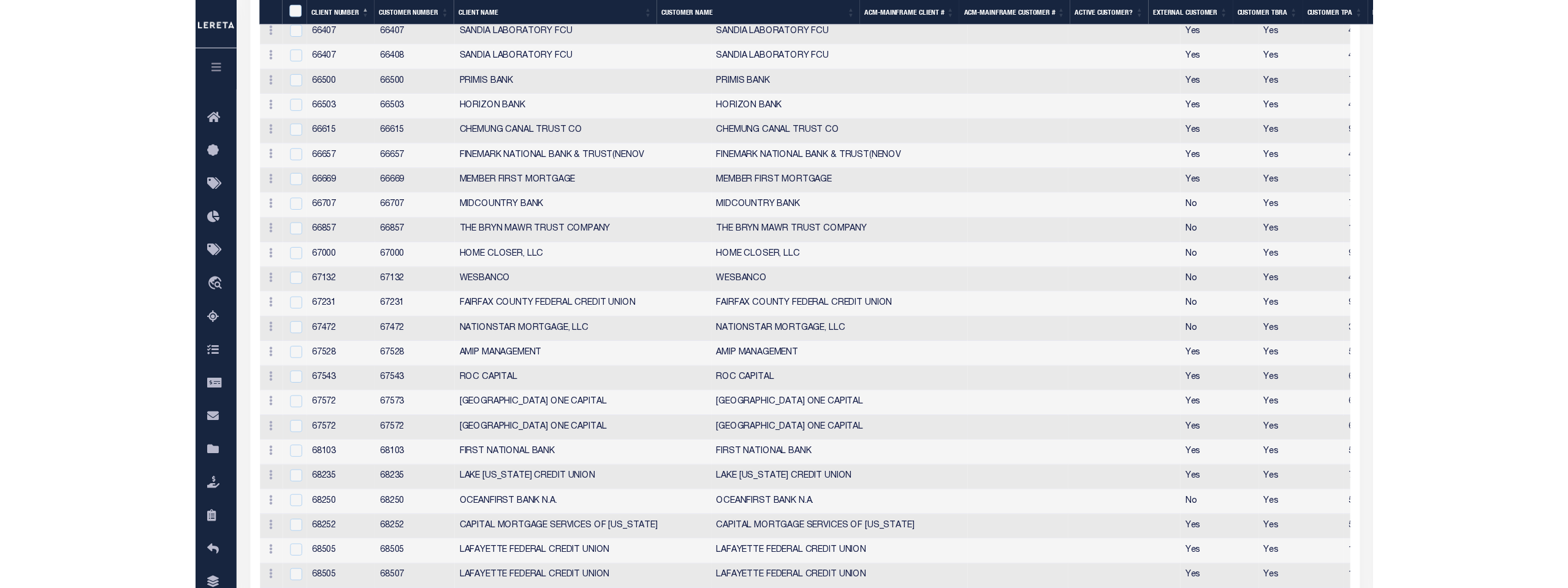
scroll to position [3473, 0]
